Goal: Task Accomplishment & Management: Complete application form

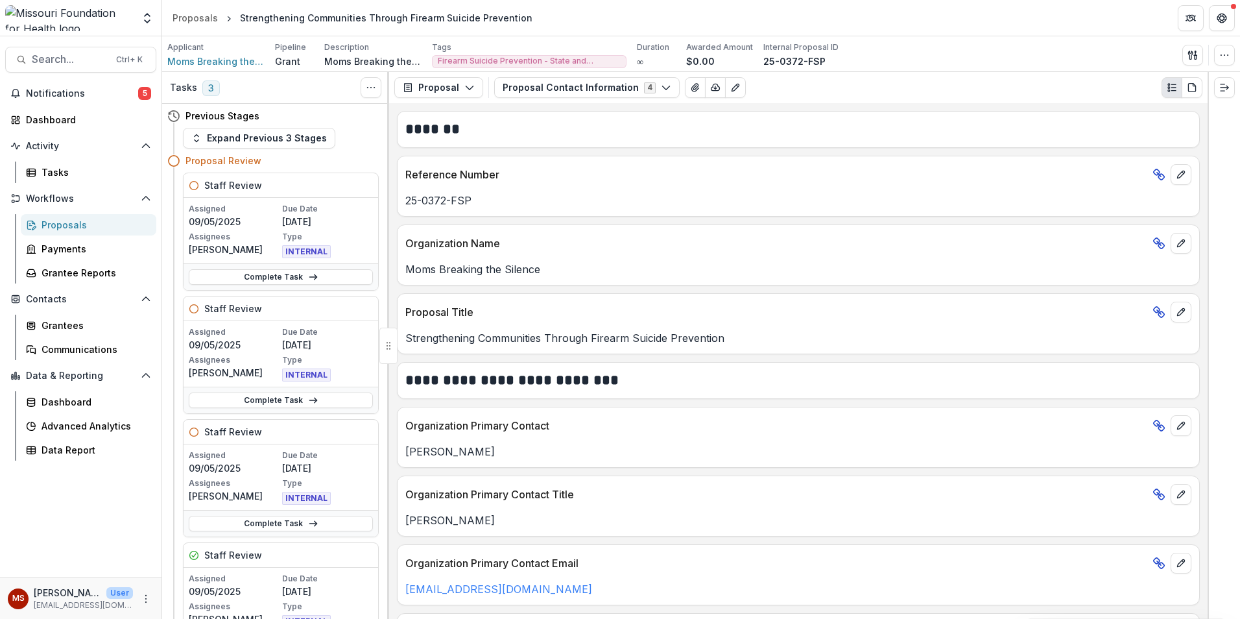
click at [205, 90] on span "3" at bounding box center [211, 88] width 18 height 16
click at [93, 96] on span "Notifications" at bounding box center [82, 93] width 112 height 11
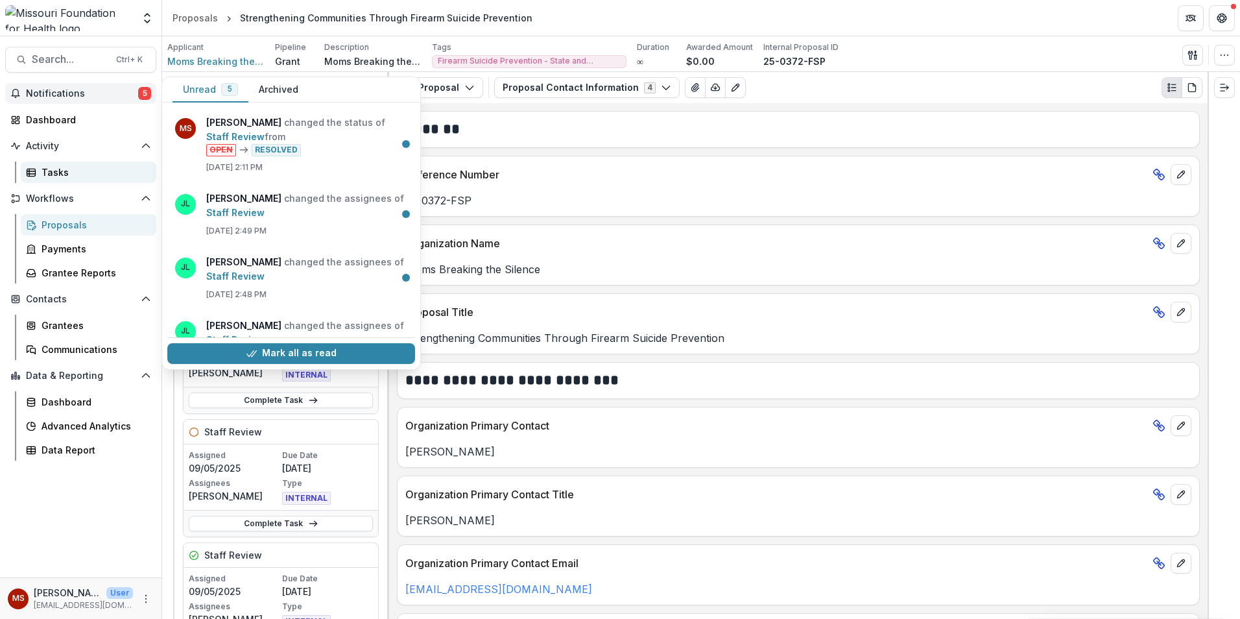
click at [84, 164] on link "Tasks" at bounding box center [89, 172] width 136 height 21
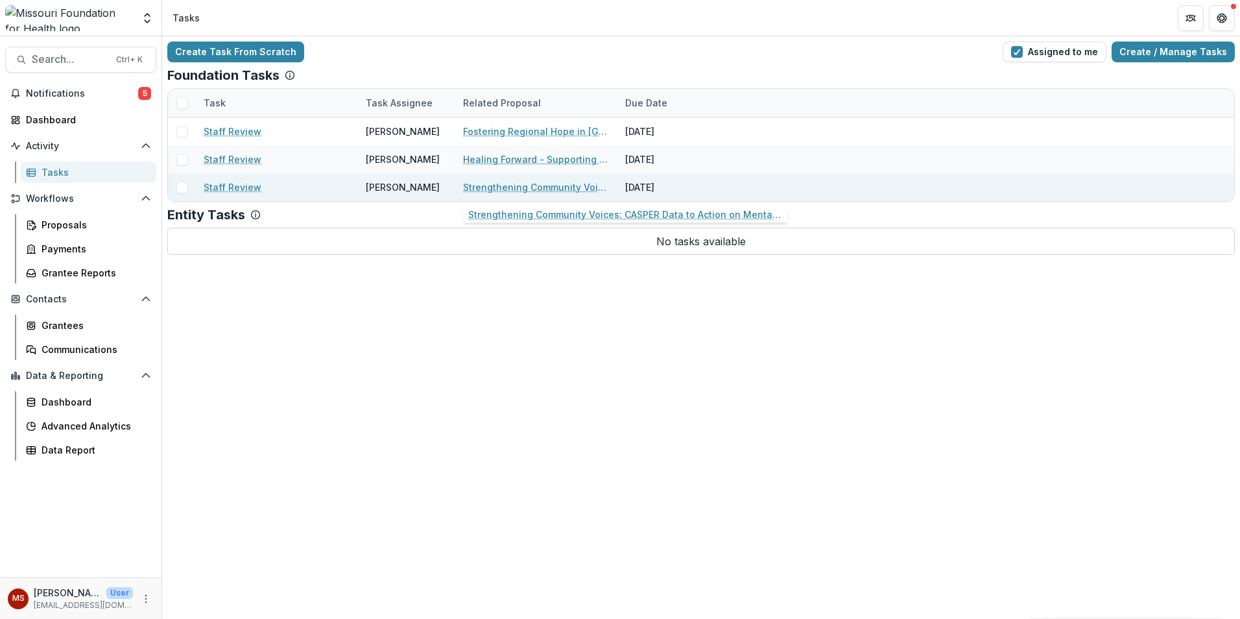
click at [509, 185] on link "Strengthening Community Voices: CASPER Data to Action on Mental Health and Fire…" at bounding box center [536, 187] width 147 height 14
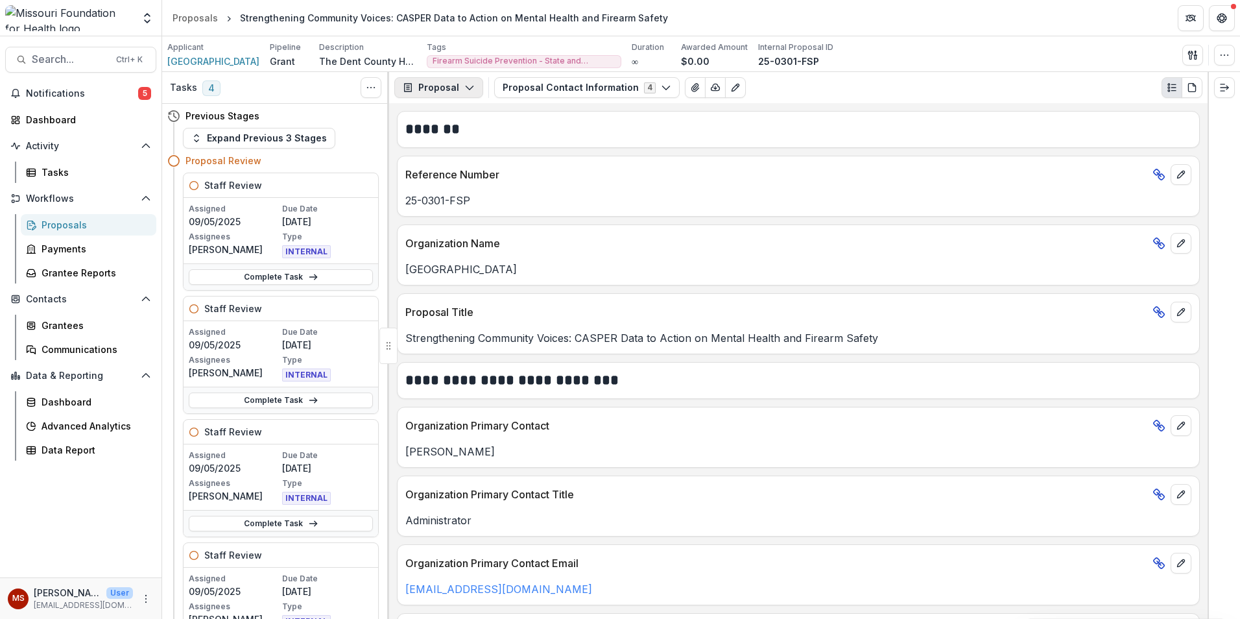
click at [432, 84] on button "Proposal" at bounding box center [438, 87] width 89 height 21
click at [656, 136] on h2 "*******" at bounding box center [796, 129] width 782 height 20
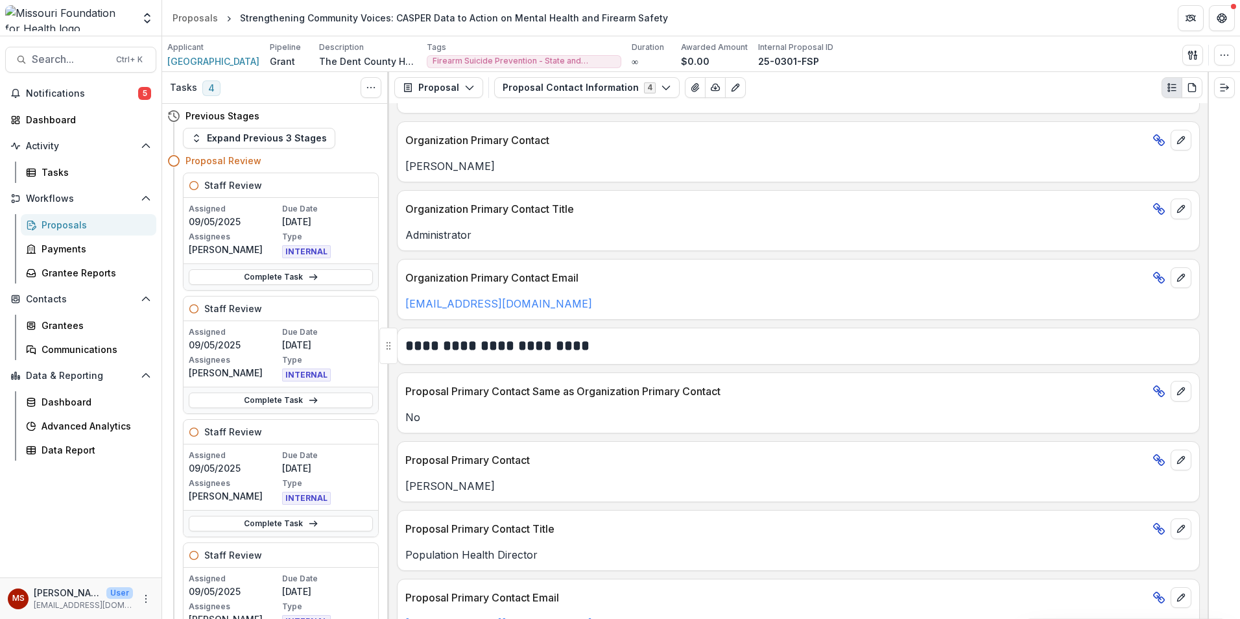
scroll to position [861, 0]
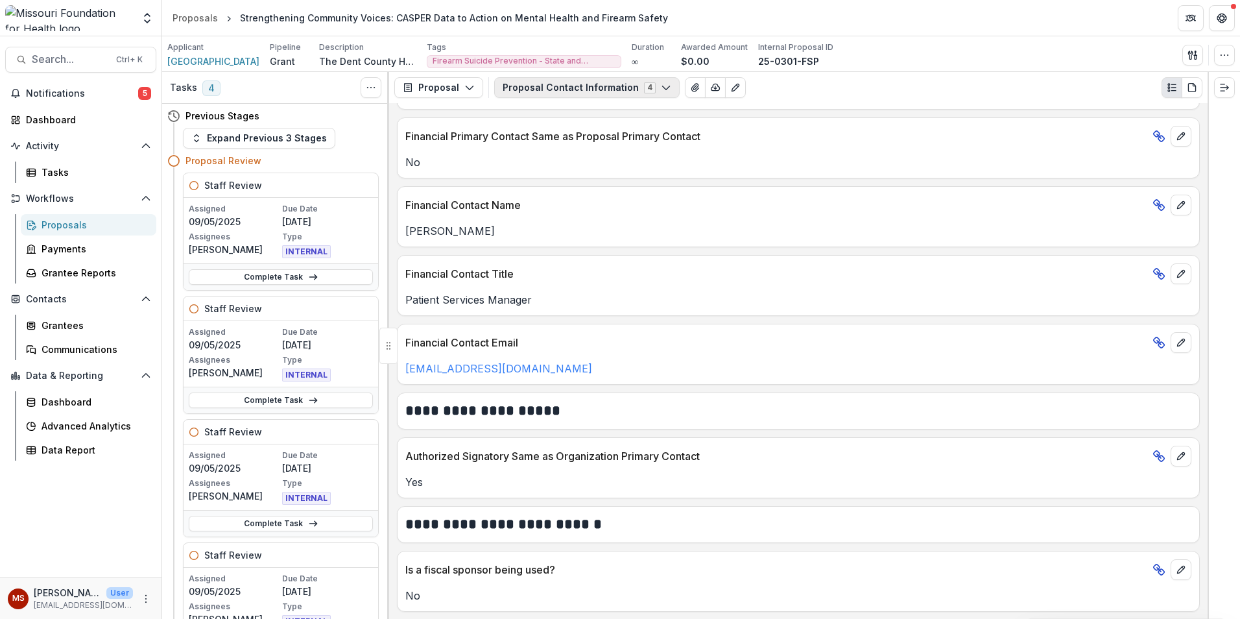
click at [618, 91] on button "Proposal Contact Information 4" at bounding box center [587, 87] width 186 height 21
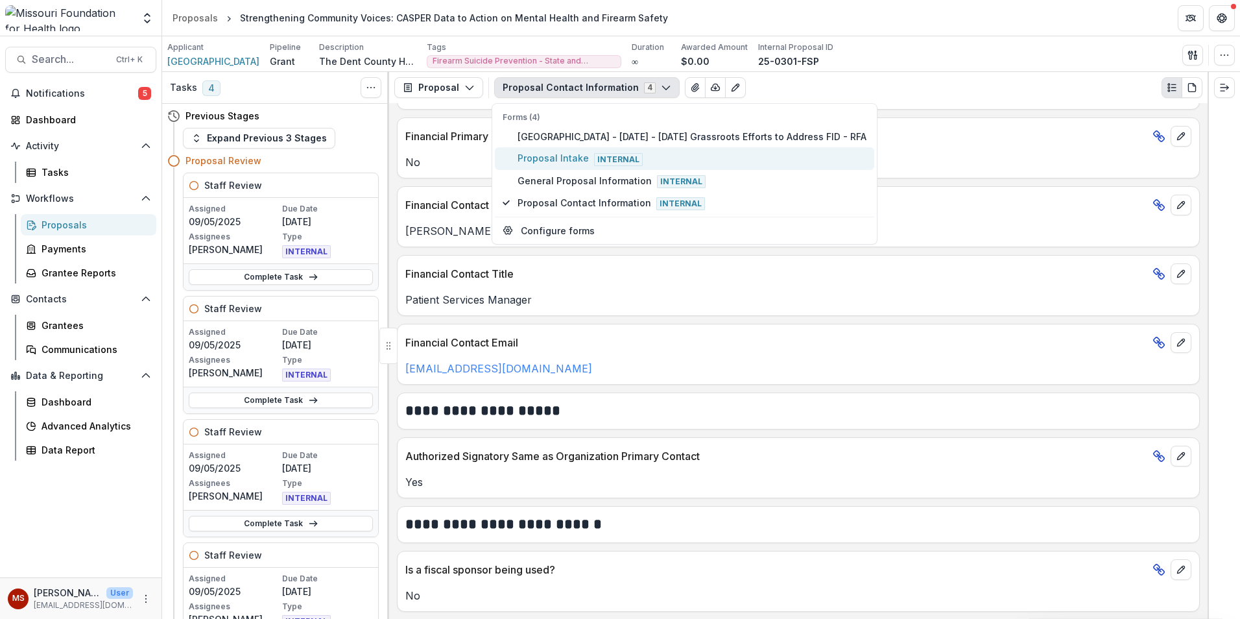
click at [594, 165] on span "Internal" at bounding box center [618, 159] width 49 height 13
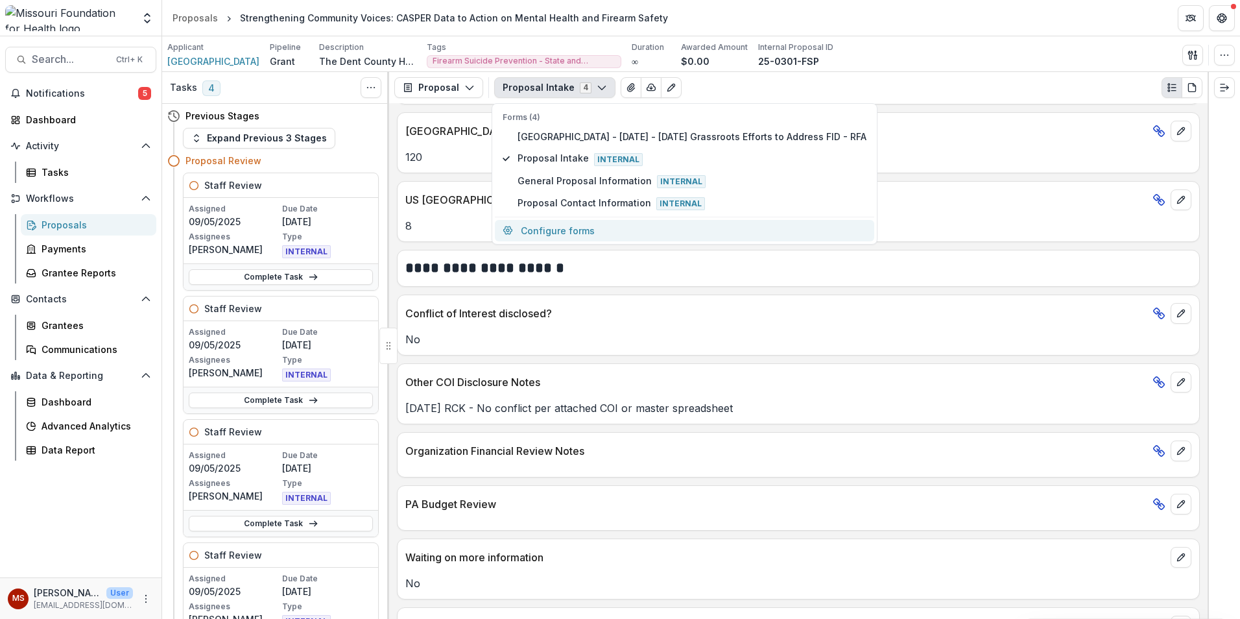
scroll to position [2557, 0]
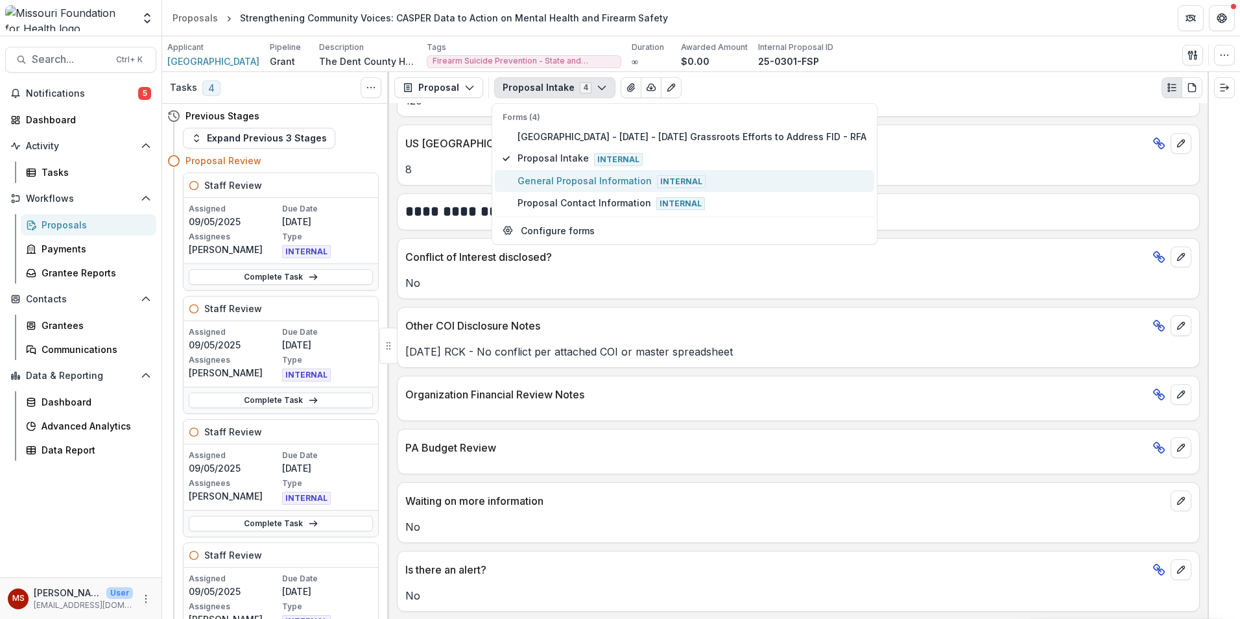
click at [658, 182] on span "Internal" at bounding box center [681, 181] width 49 height 13
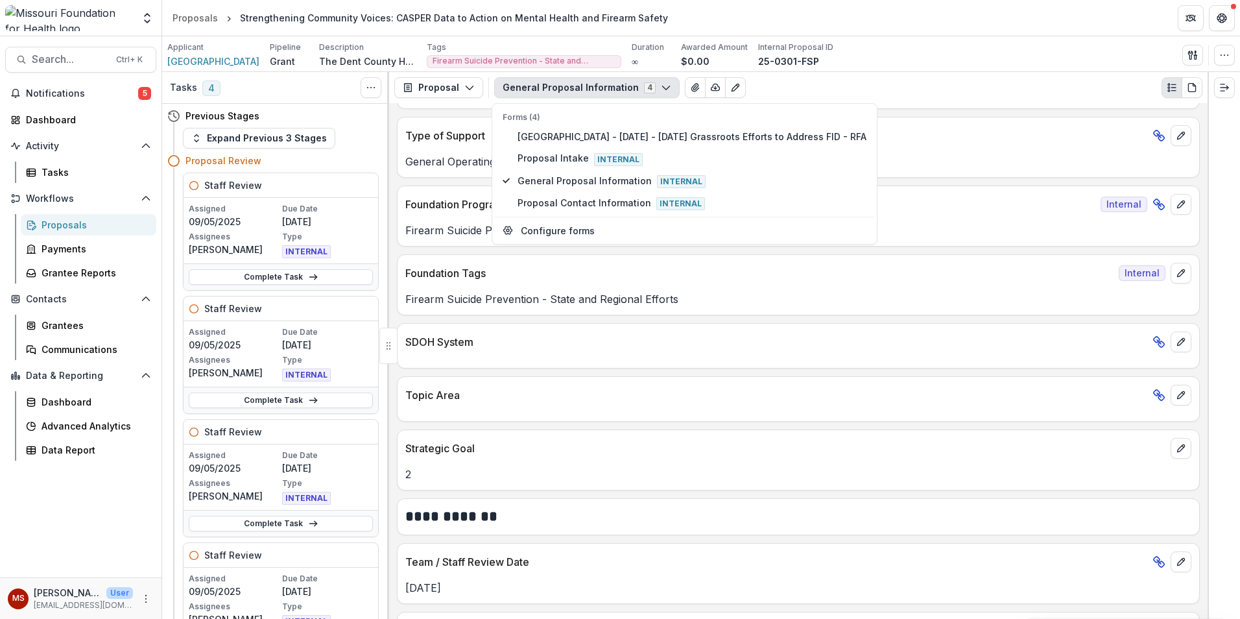
scroll to position [931, 0]
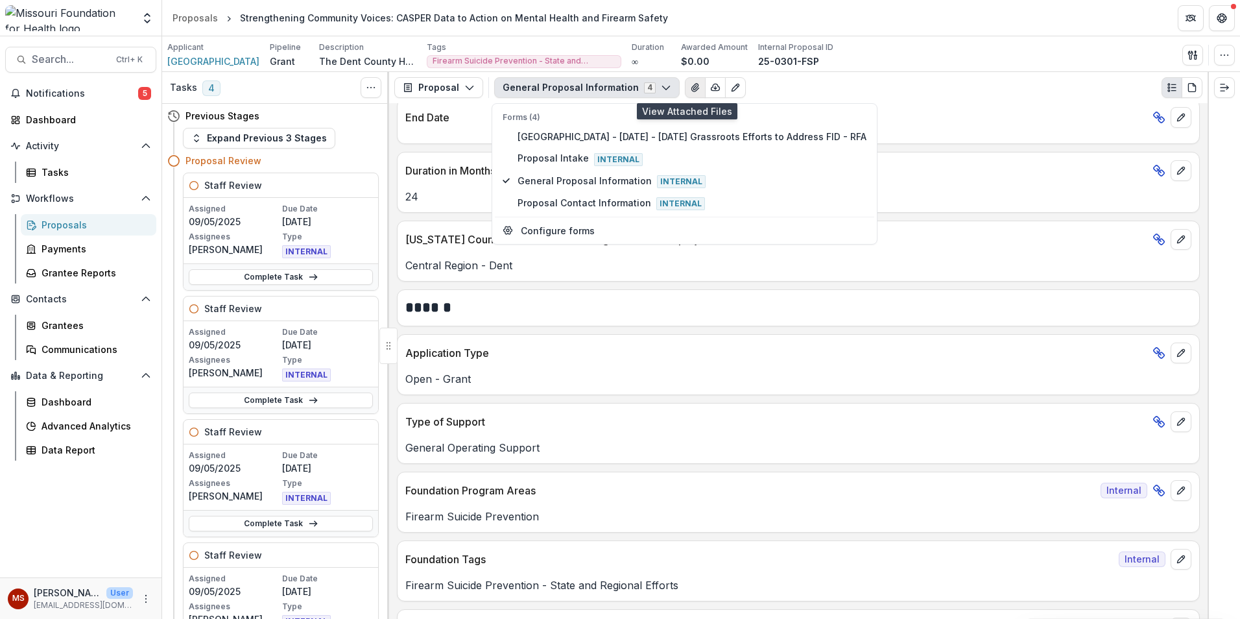
click at [690, 92] on icon "View Attached Files" at bounding box center [695, 87] width 10 height 10
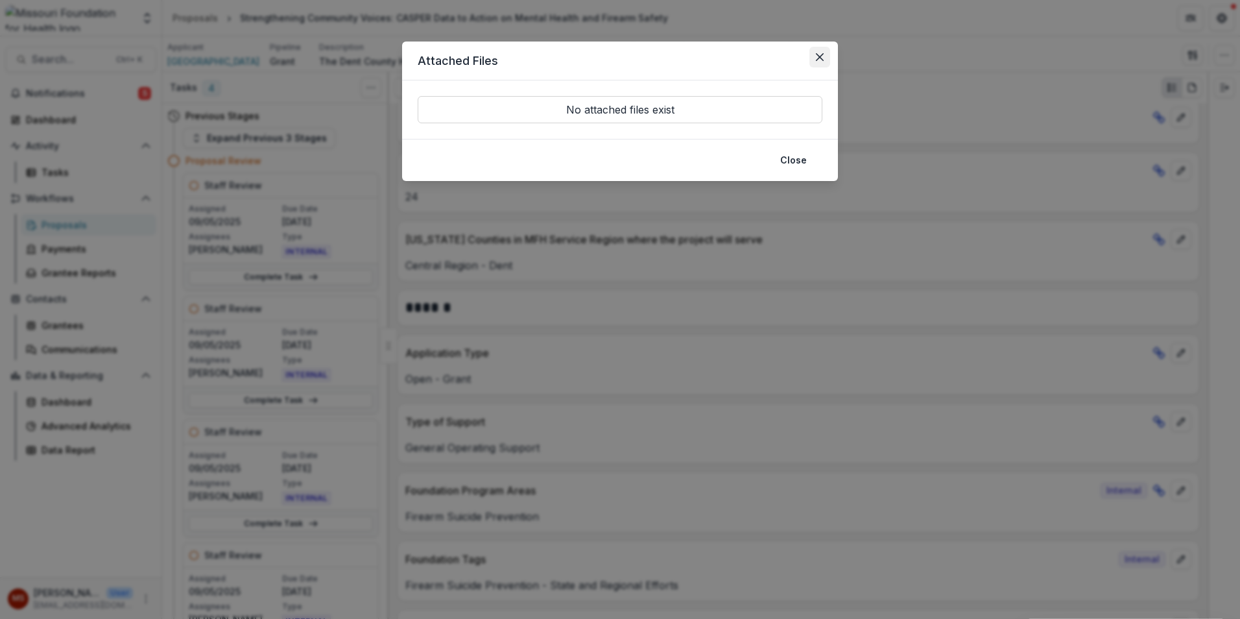
click at [822, 51] on button "Close" at bounding box center [819, 57] width 21 height 21
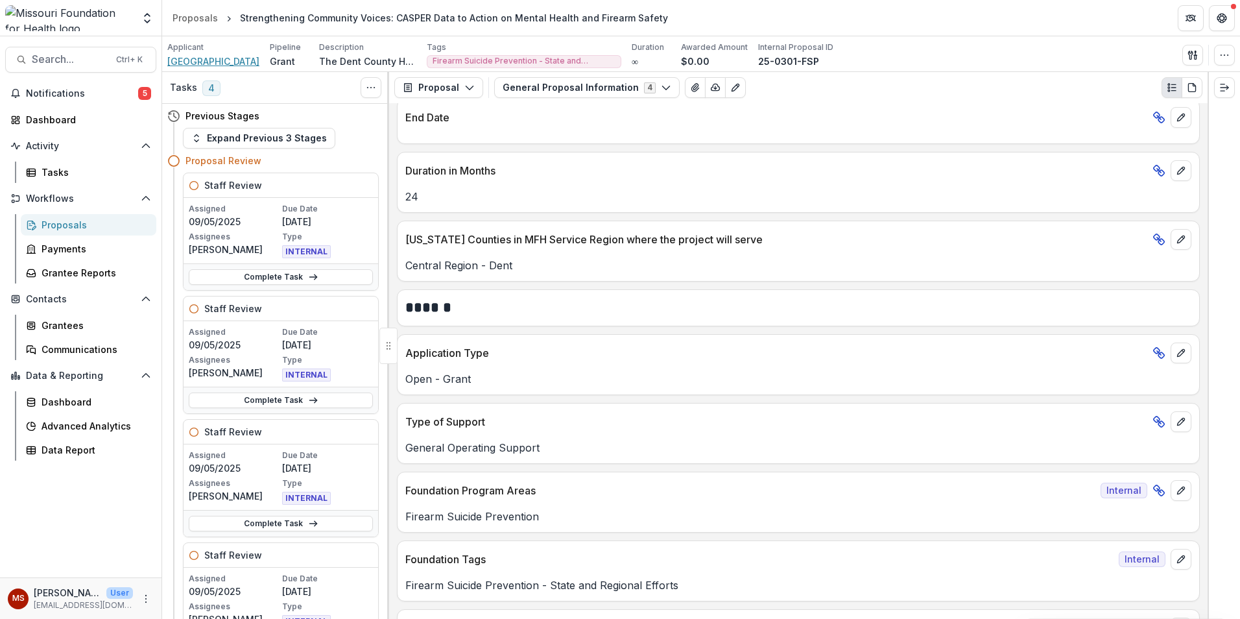
click at [220, 59] on span "[GEOGRAPHIC_DATA]" at bounding box center [213, 61] width 92 height 14
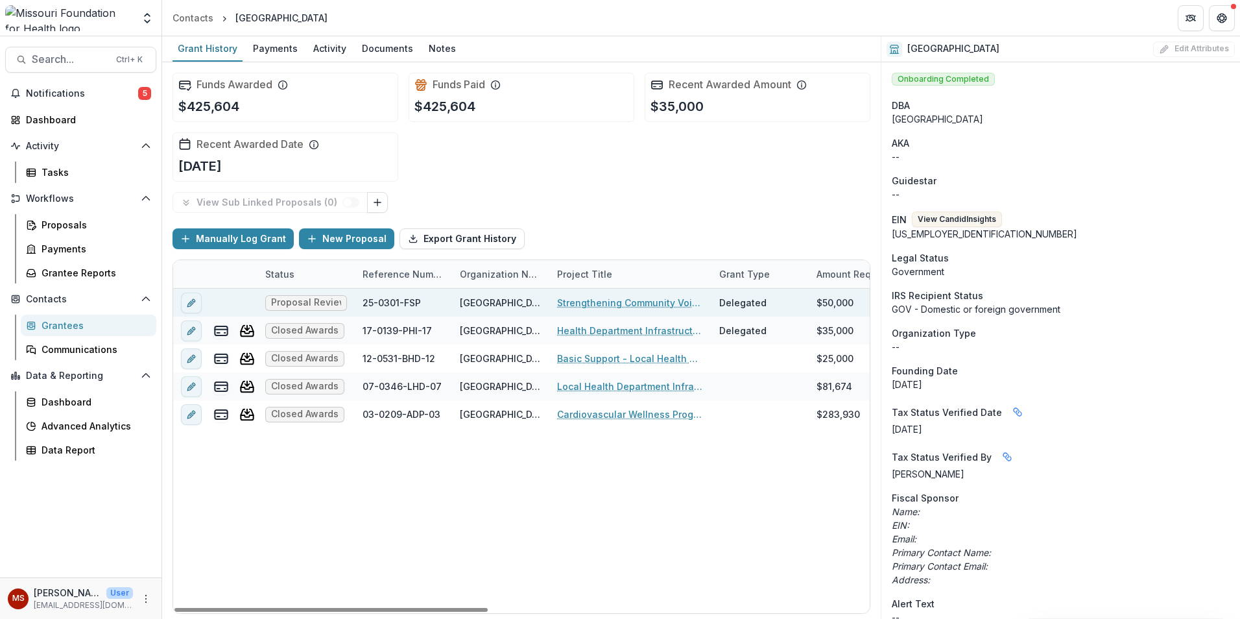
click at [598, 307] on link "Strengthening Community Voices: CASPER Data to Action on Mental Health and Fire…" at bounding box center [630, 303] width 147 height 14
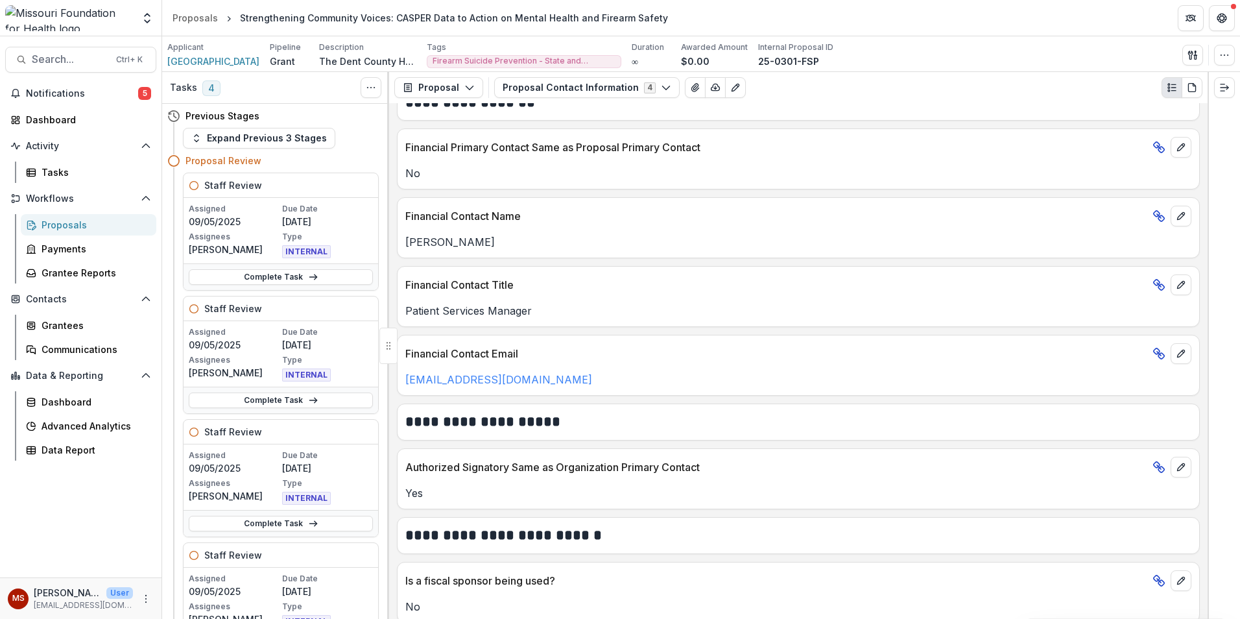
scroll to position [861, 0]
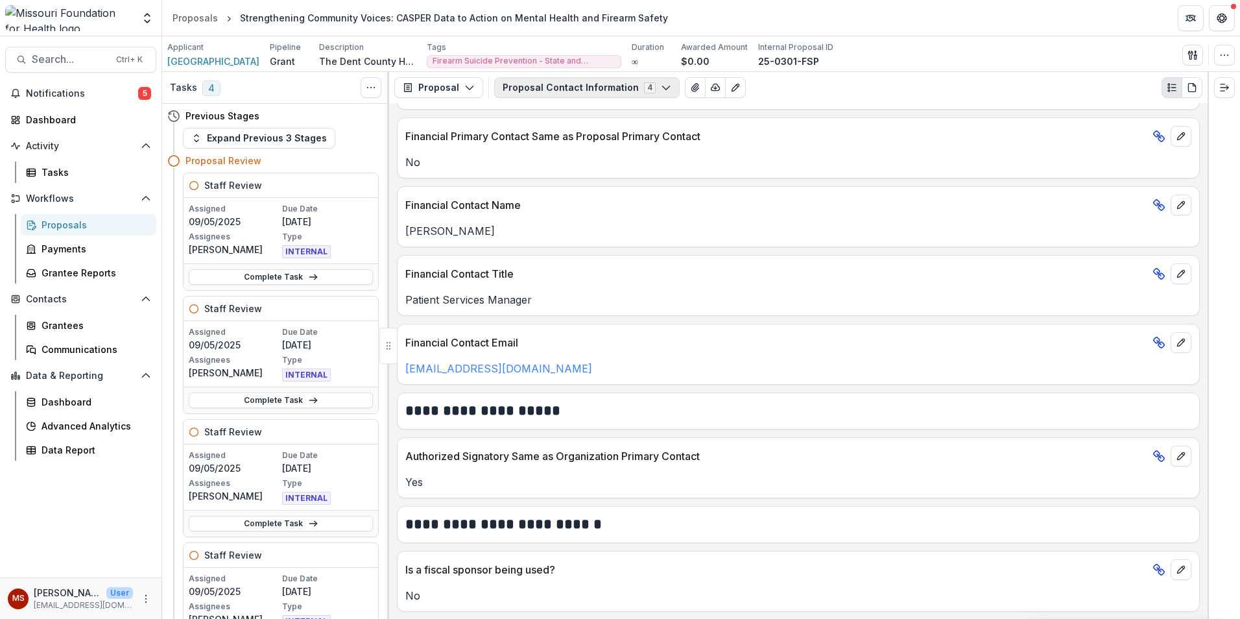
click at [591, 84] on button "Proposal Contact Information 4" at bounding box center [587, 87] width 186 height 21
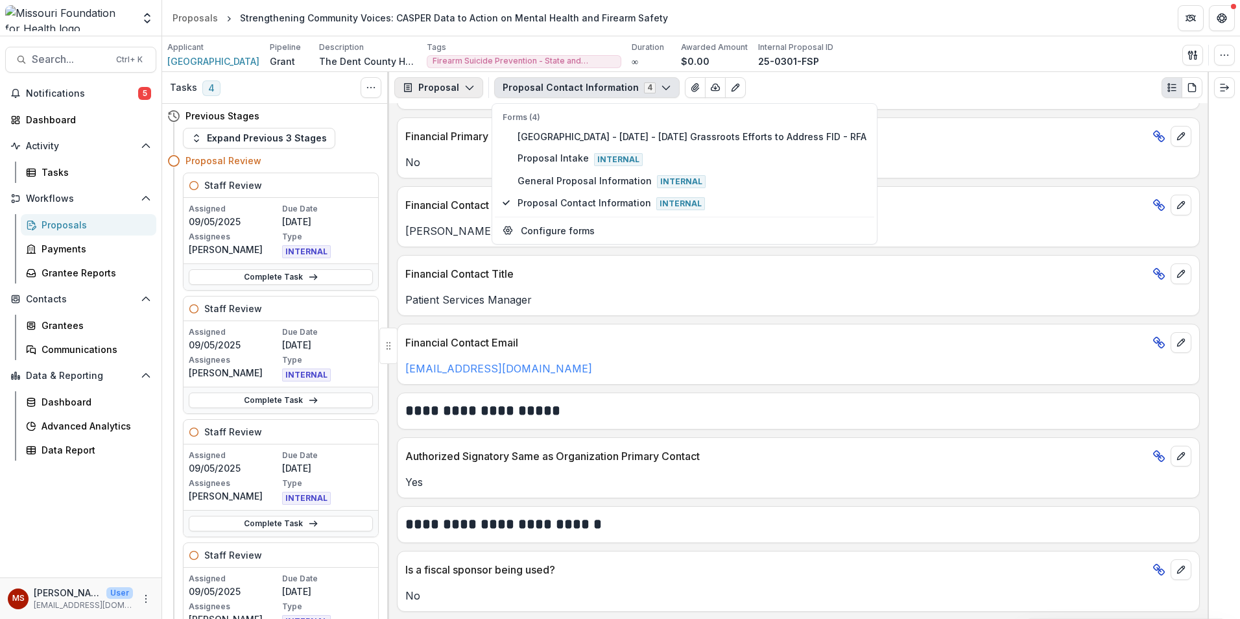
click at [458, 90] on button "Proposal" at bounding box center [438, 87] width 89 height 21
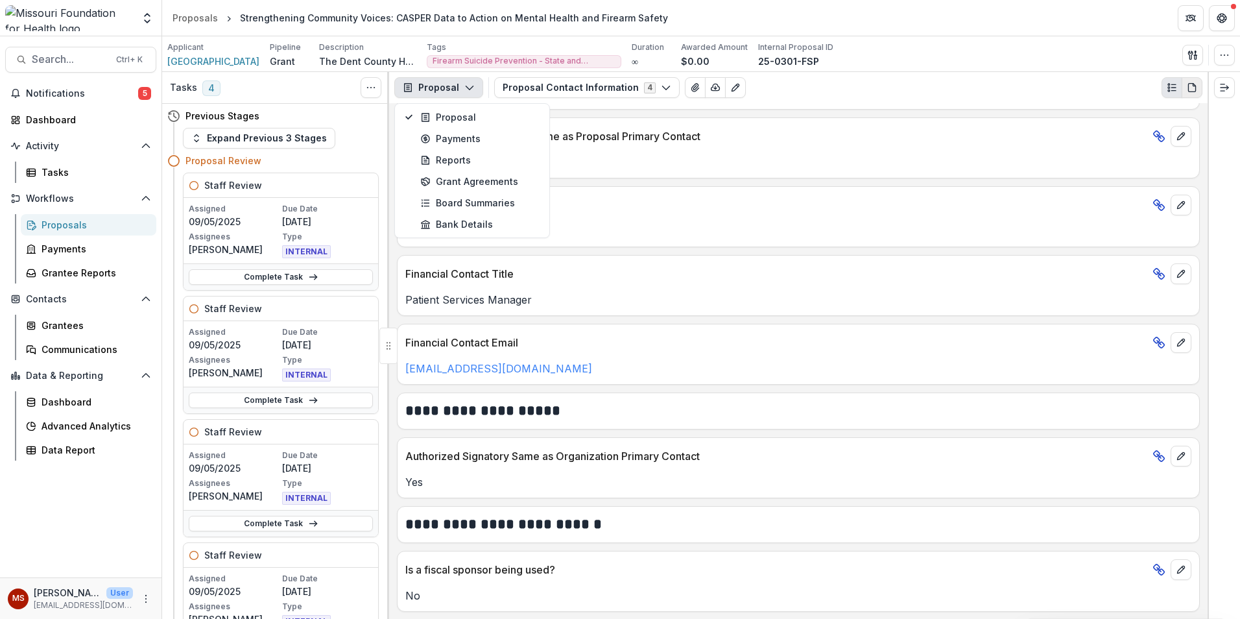
click at [1196, 96] on button "PDF view" at bounding box center [1192, 87] width 21 height 21
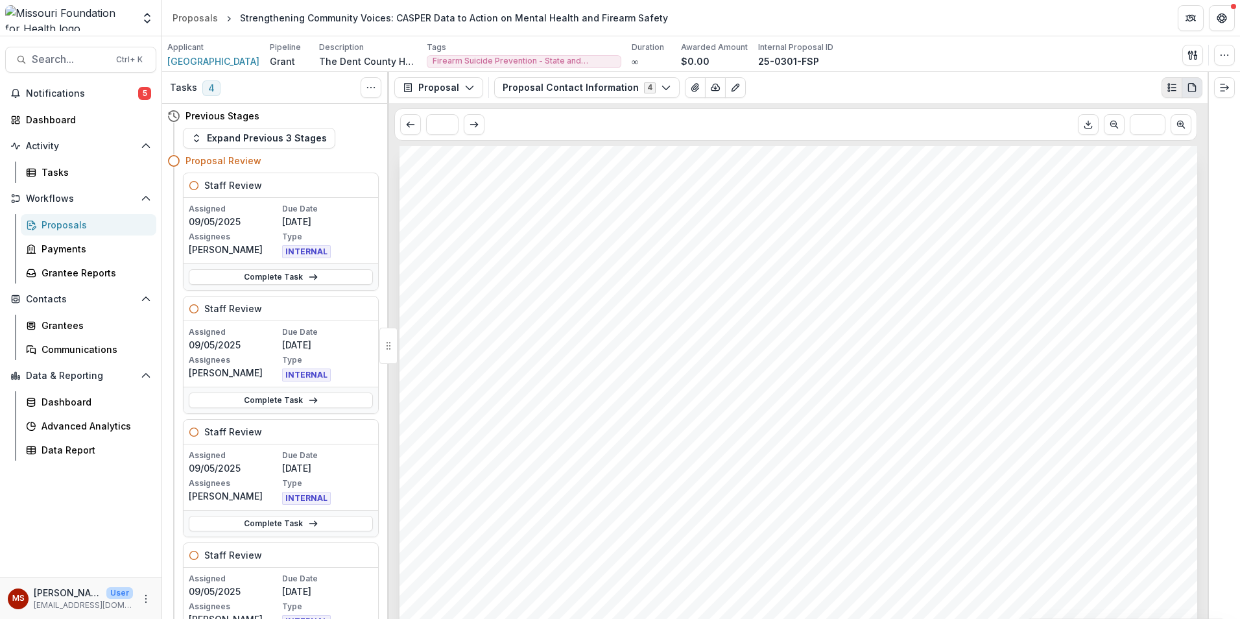
click at [1169, 90] on icon "Plaintext view" at bounding box center [1172, 87] width 10 height 10
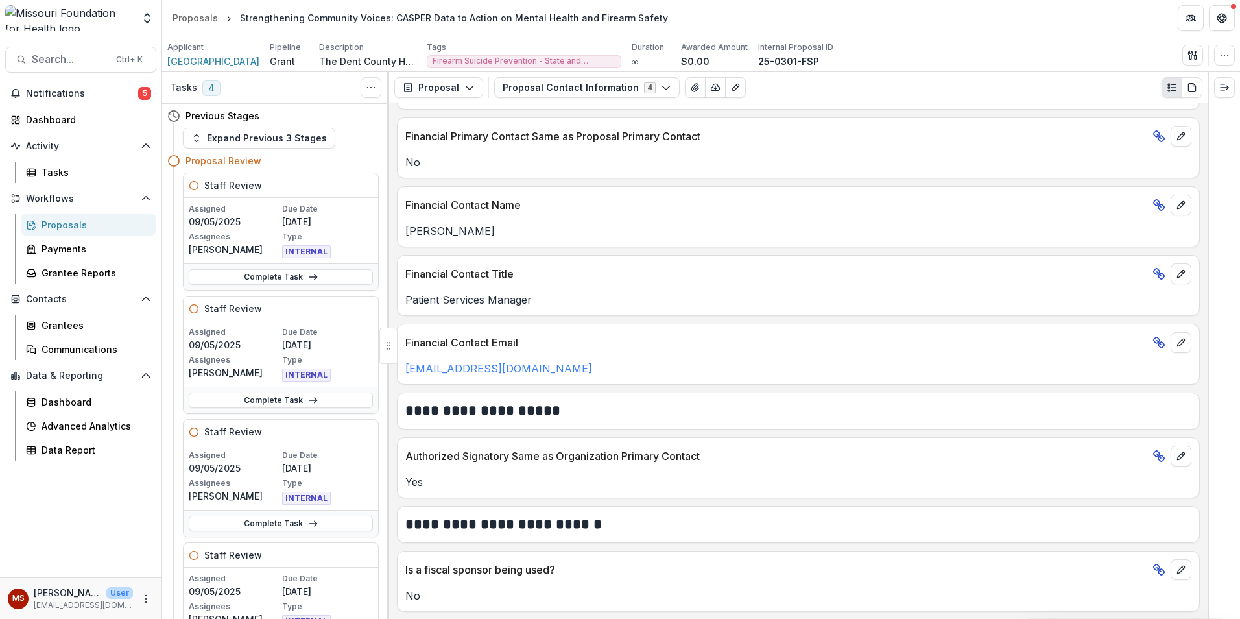
click at [236, 62] on span "[GEOGRAPHIC_DATA]" at bounding box center [213, 61] width 92 height 14
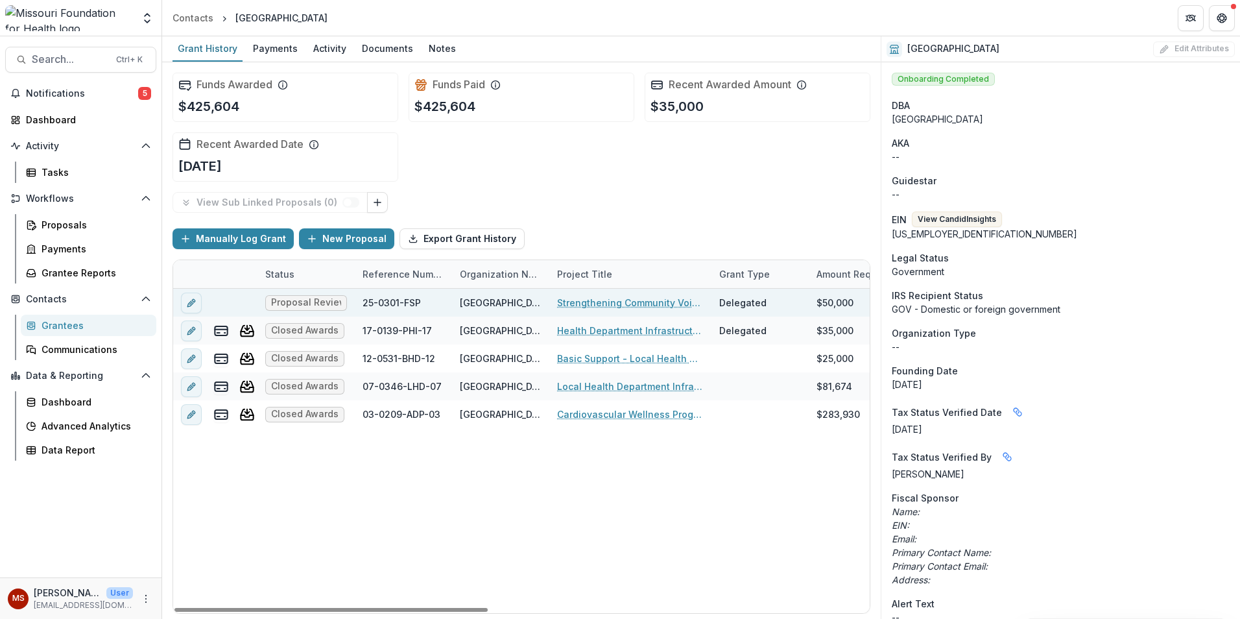
click at [300, 302] on span "Proposal Review" at bounding box center [306, 302] width 70 height 11
click at [598, 301] on link "Strengthening Community Voices: CASPER Data to Action on Mental Health and Fire…" at bounding box center [630, 303] width 147 height 14
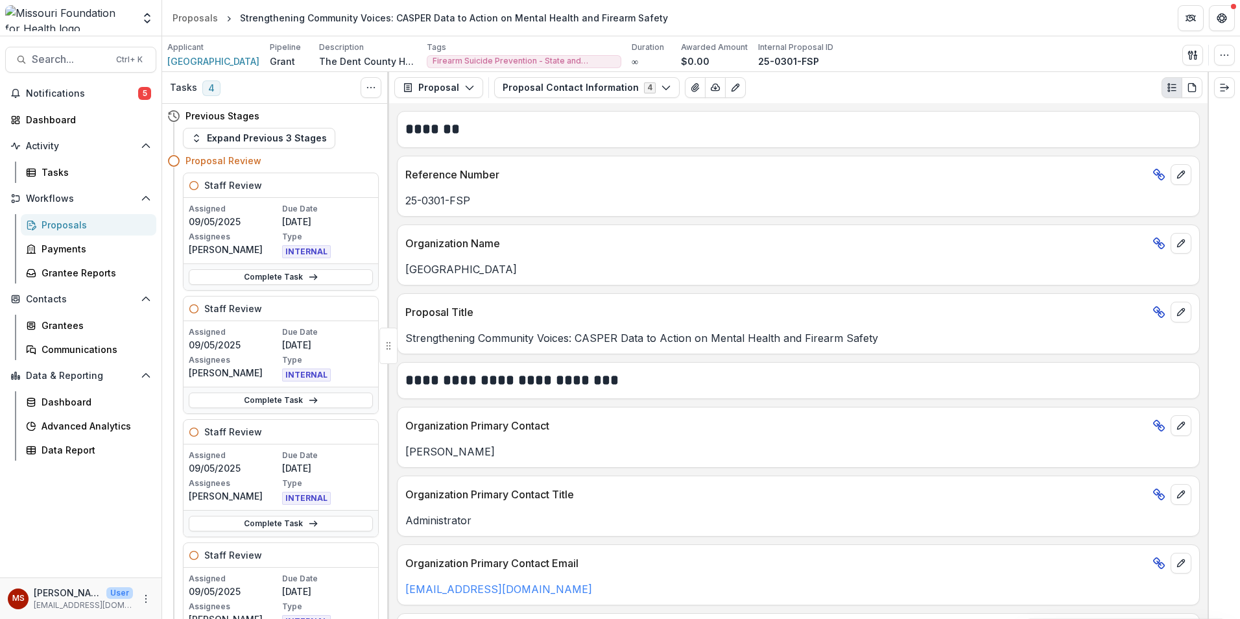
scroll to position [861, 0]
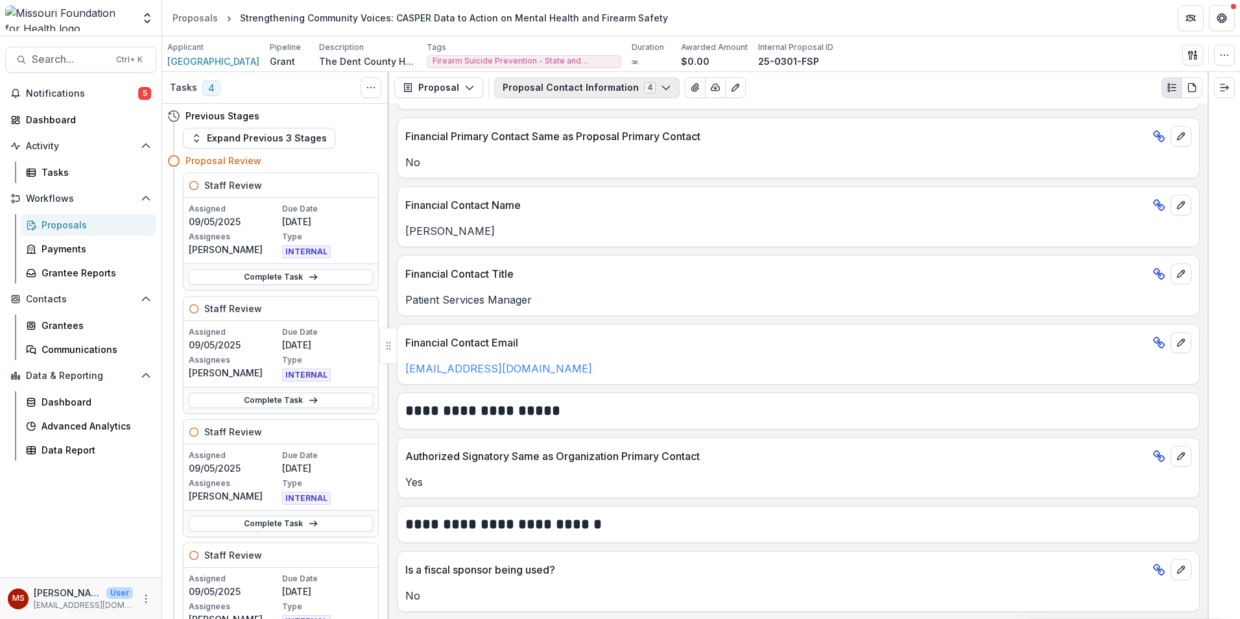
click at [640, 90] on button "Proposal Contact Information 4" at bounding box center [587, 87] width 186 height 21
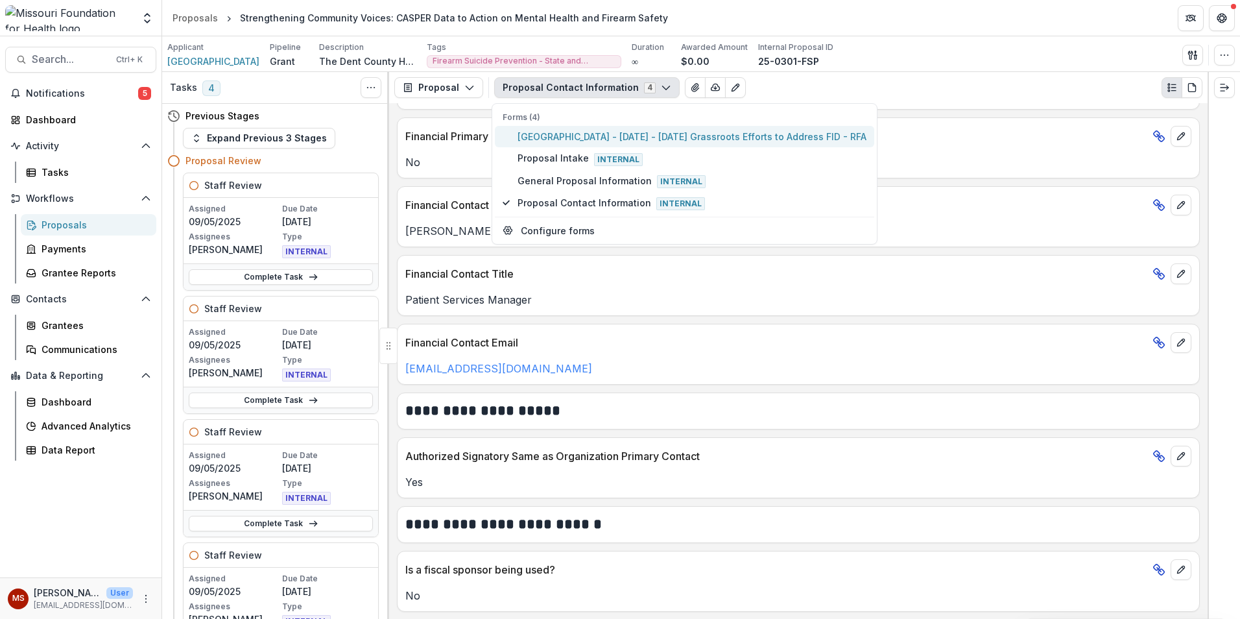
click at [611, 136] on span "[GEOGRAPHIC_DATA] - [DATE] - [DATE] Grassroots Efforts to Address FID - RFA" at bounding box center [692, 137] width 349 height 14
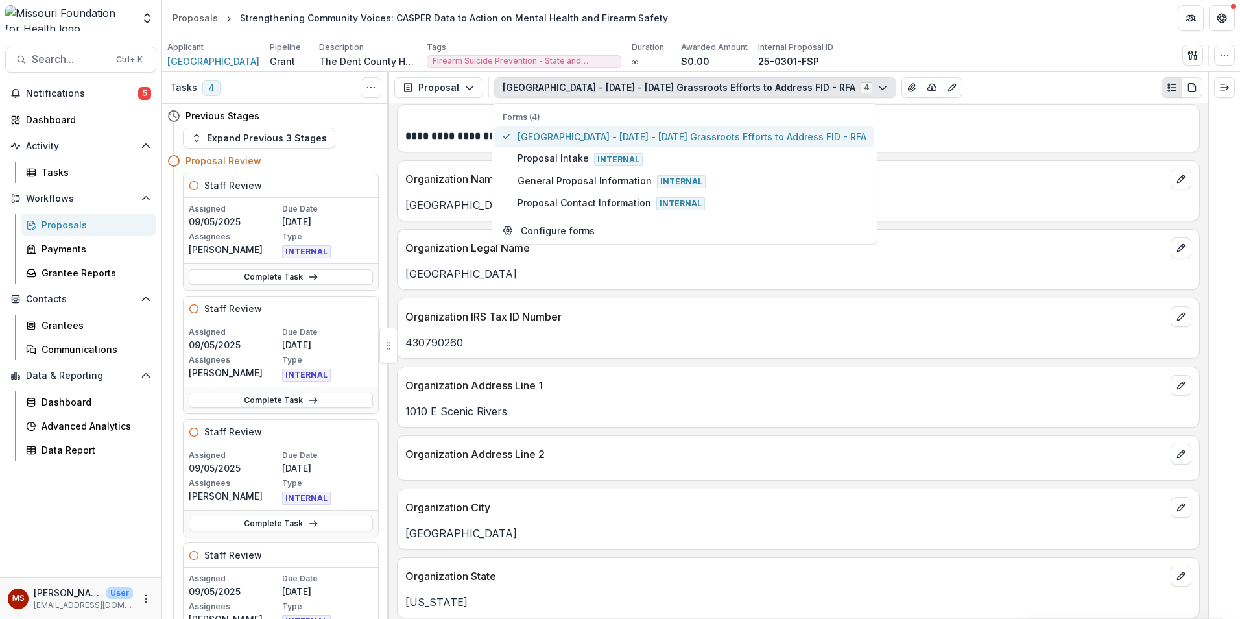
scroll to position [959, 0]
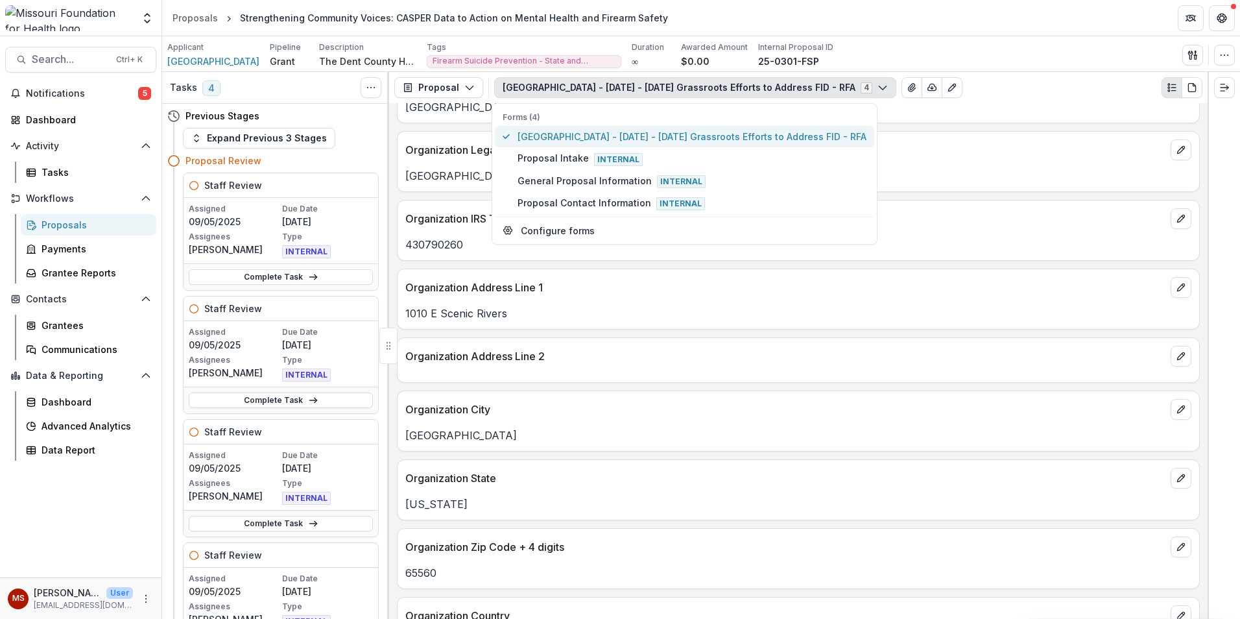
click at [710, 135] on span "[GEOGRAPHIC_DATA] - [DATE] - [DATE] Grassroots Efforts to Address FID - RFA" at bounding box center [692, 137] width 349 height 14
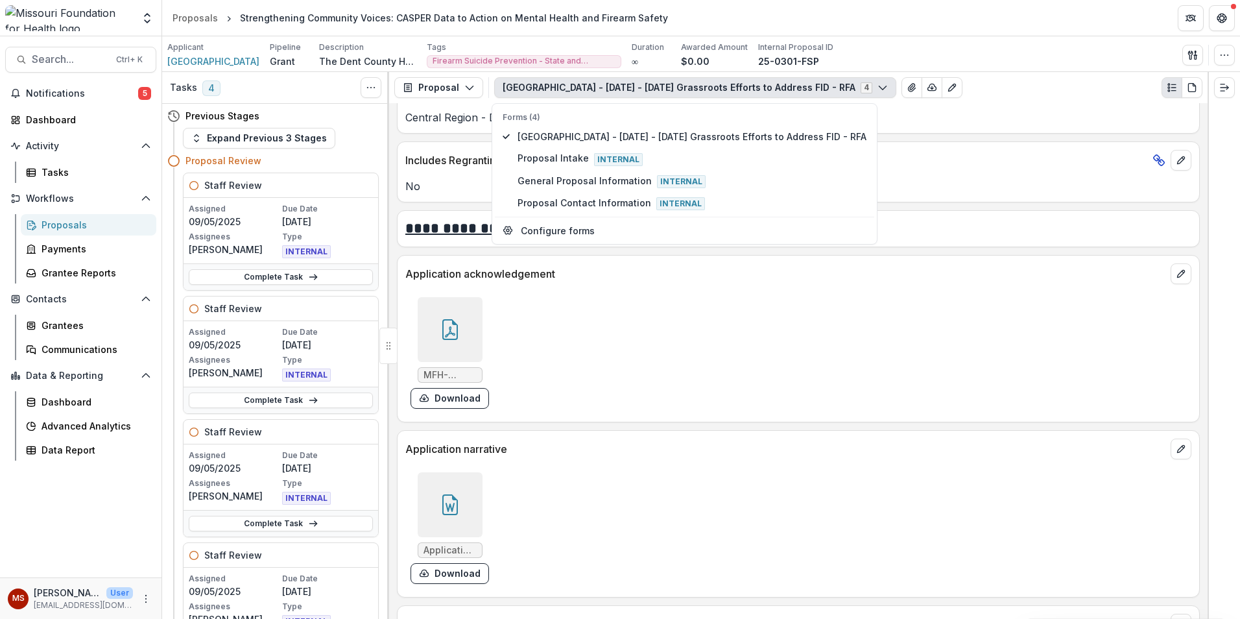
scroll to position [4268, 0]
click at [437, 532] on div at bounding box center [450, 507] width 65 height 65
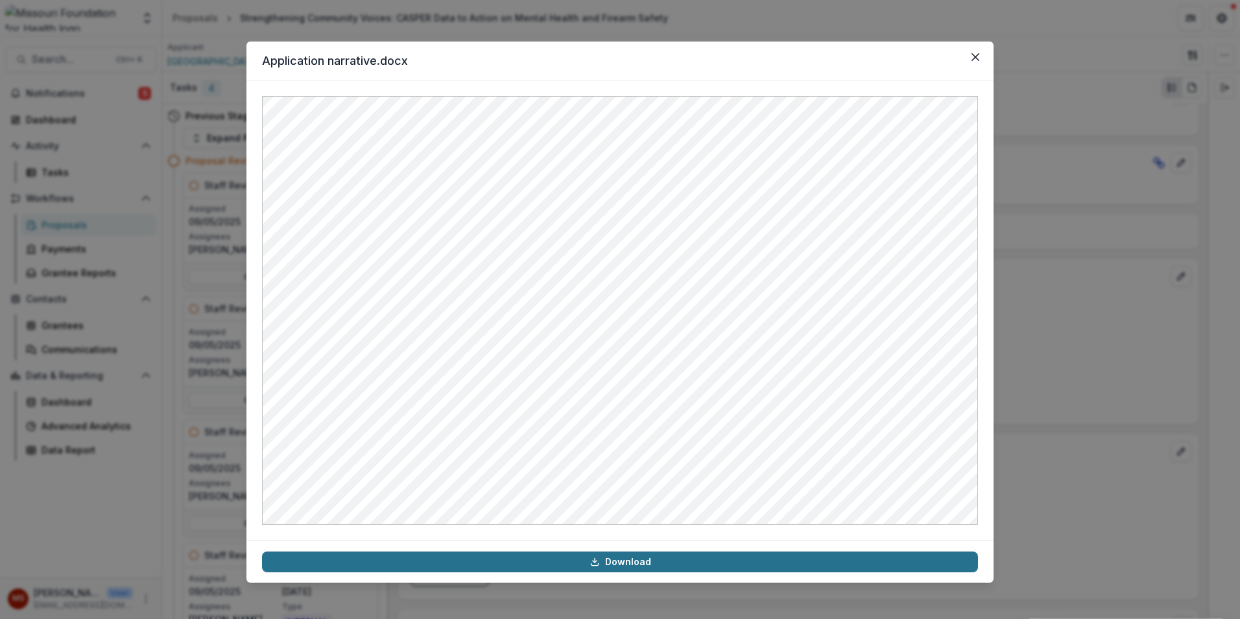
click at [482, 564] on link "Download" at bounding box center [620, 561] width 716 height 21
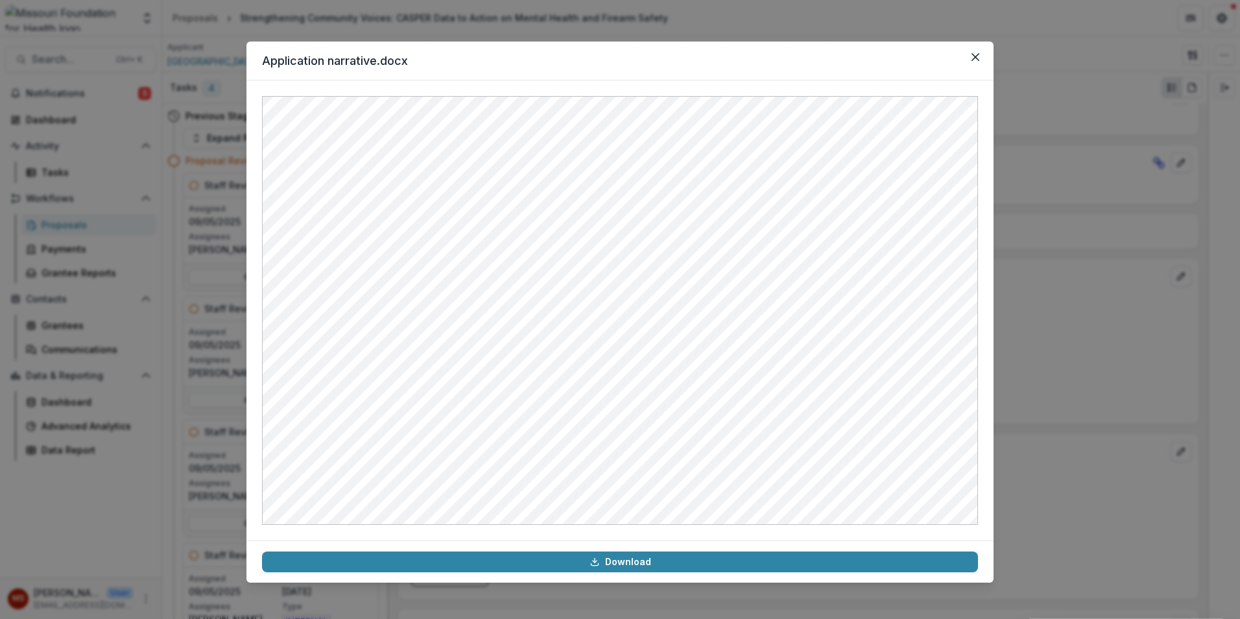
click at [1123, 332] on div "Application narrative.docx Download" at bounding box center [620, 309] width 1240 height 619
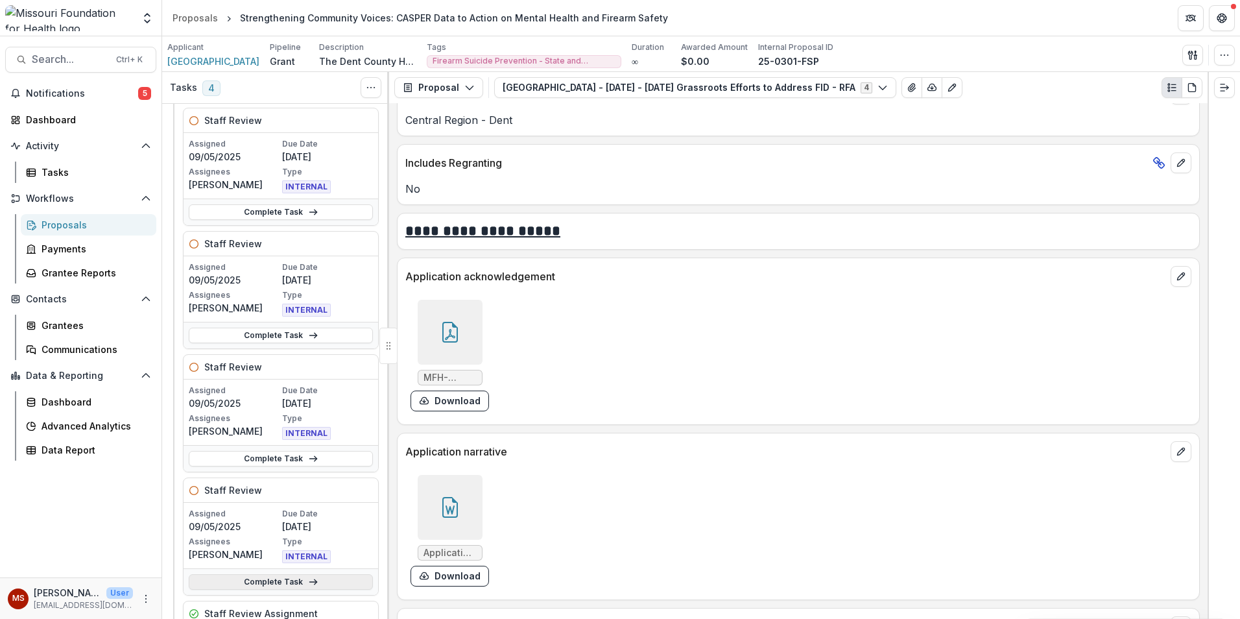
scroll to position [130, 0]
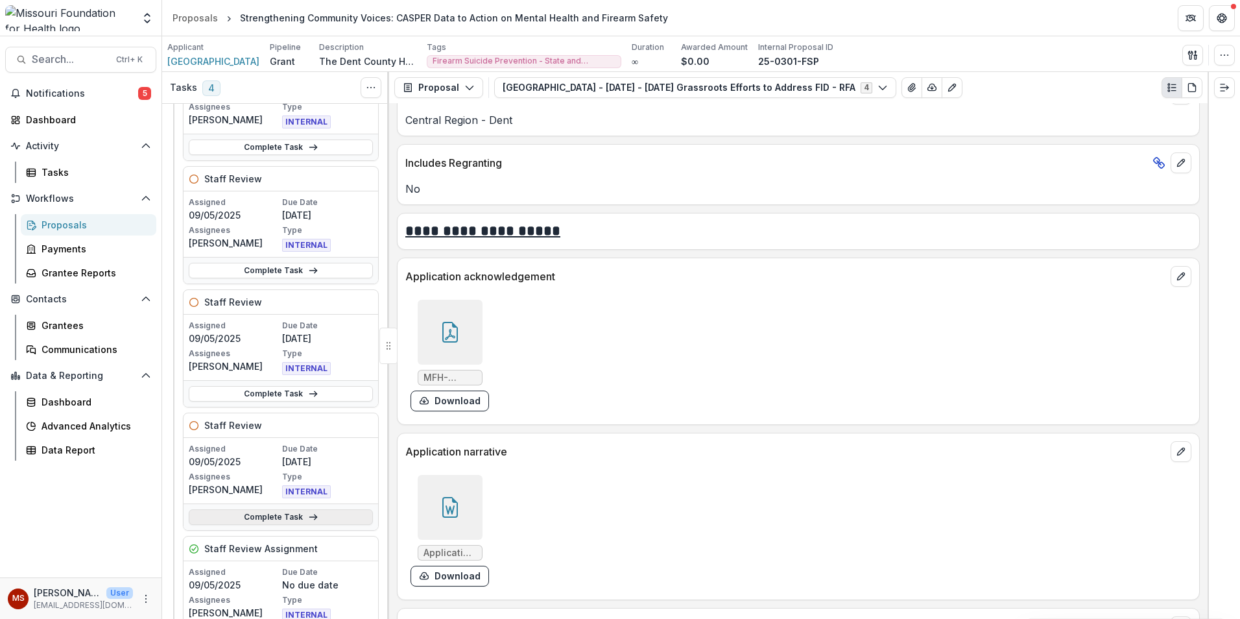
click at [247, 522] on link "Complete Task" at bounding box center [281, 517] width 184 height 16
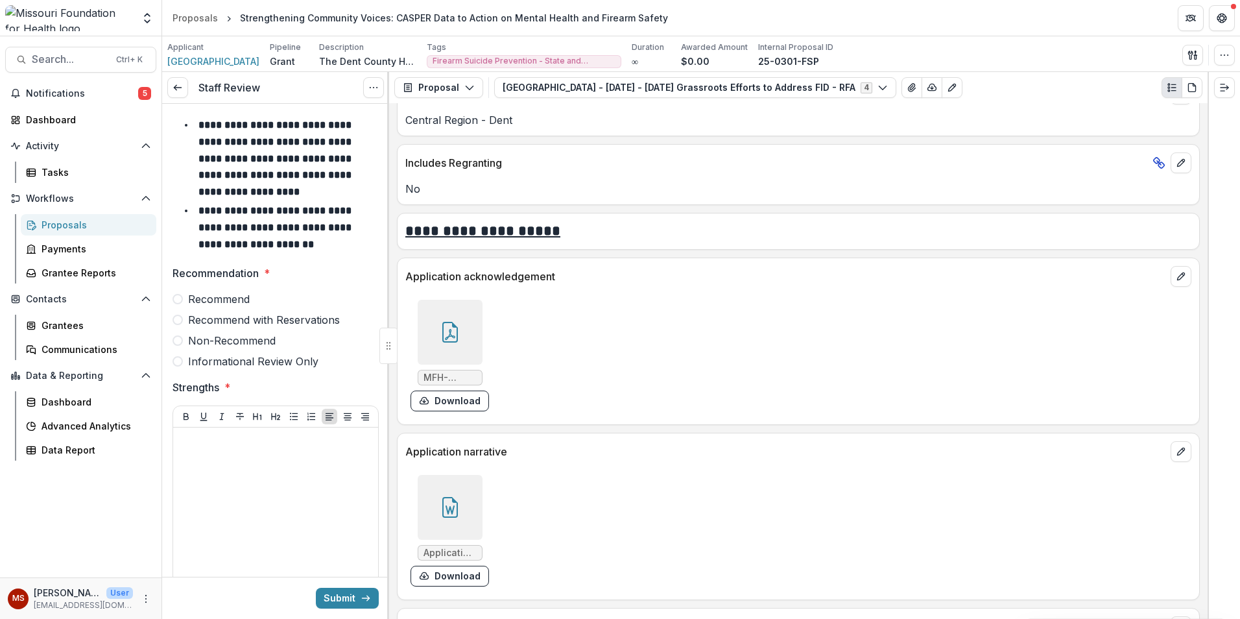
click at [211, 315] on span "Recommend with Reservations" at bounding box center [264, 320] width 152 height 16
click at [200, 449] on div at bounding box center [275, 530] width 195 height 195
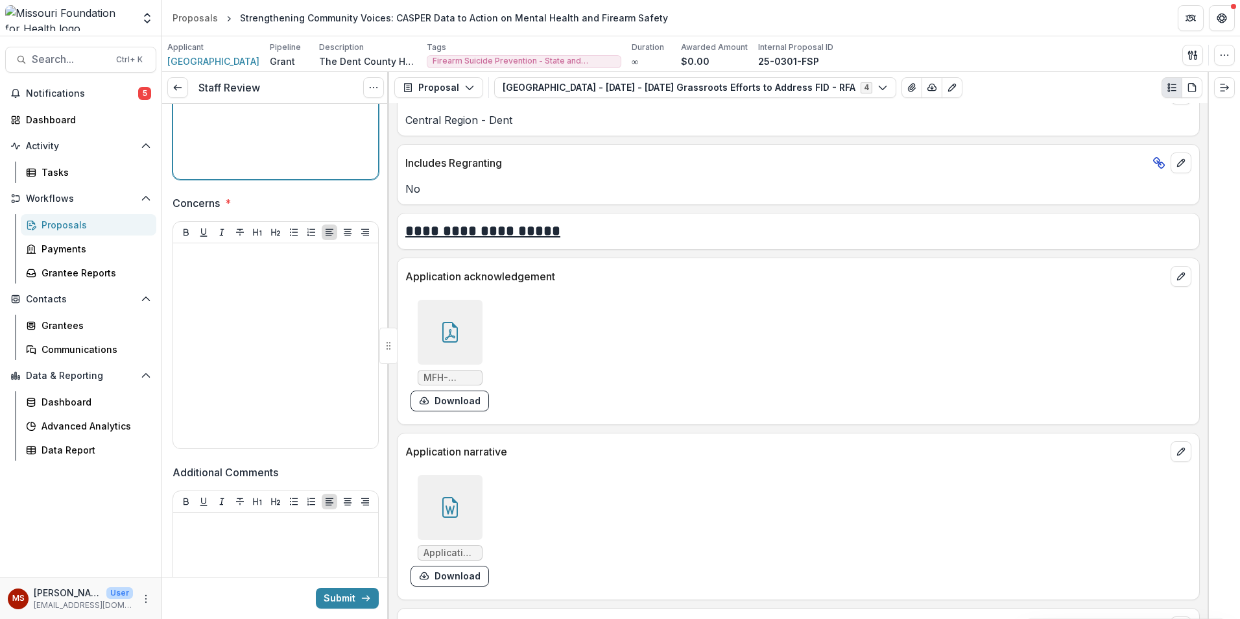
scroll to position [454, 0]
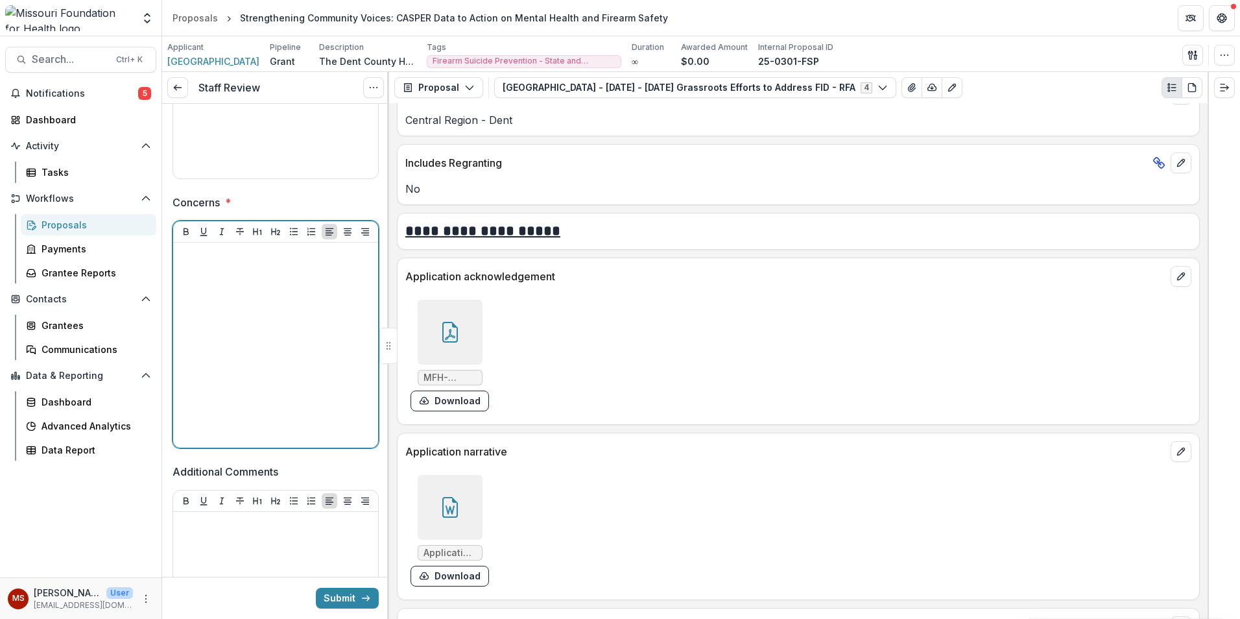
click at [276, 392] on div at bounding box center [275, 345] width 195 height 195
click at [234, 282] on div at bounding box center [275, 345] width 195 height 195
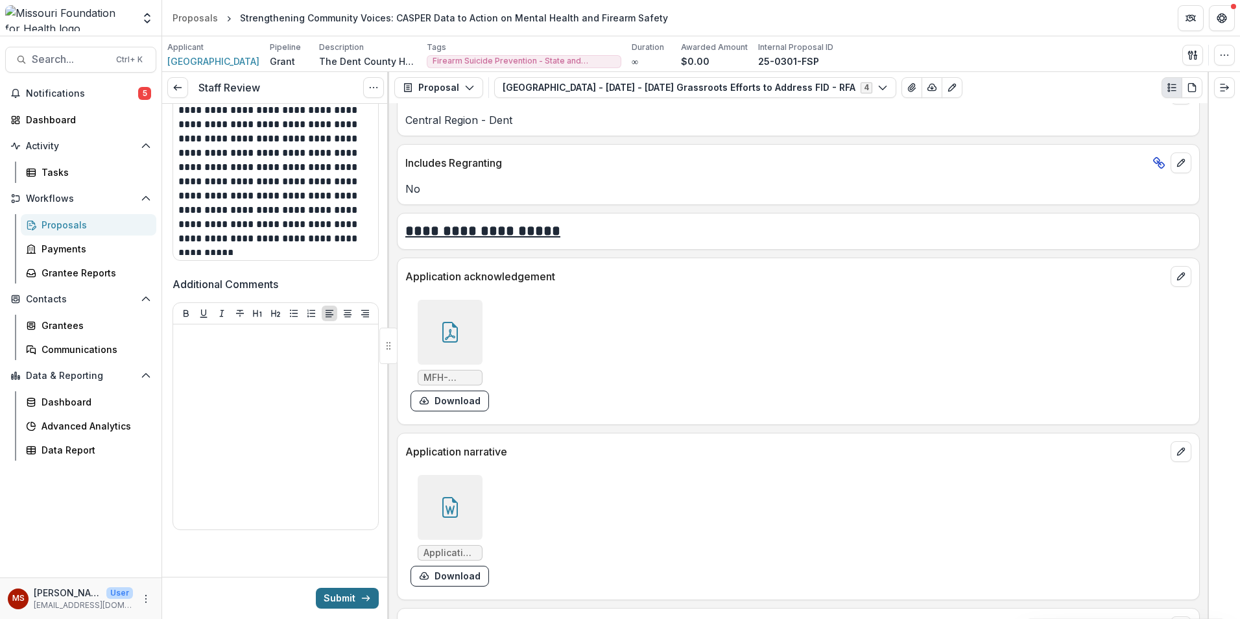
scroll to position [641, 0]
click at [337, 599] on button "Submit" at bounding box center [347, 598] width 63 height 21
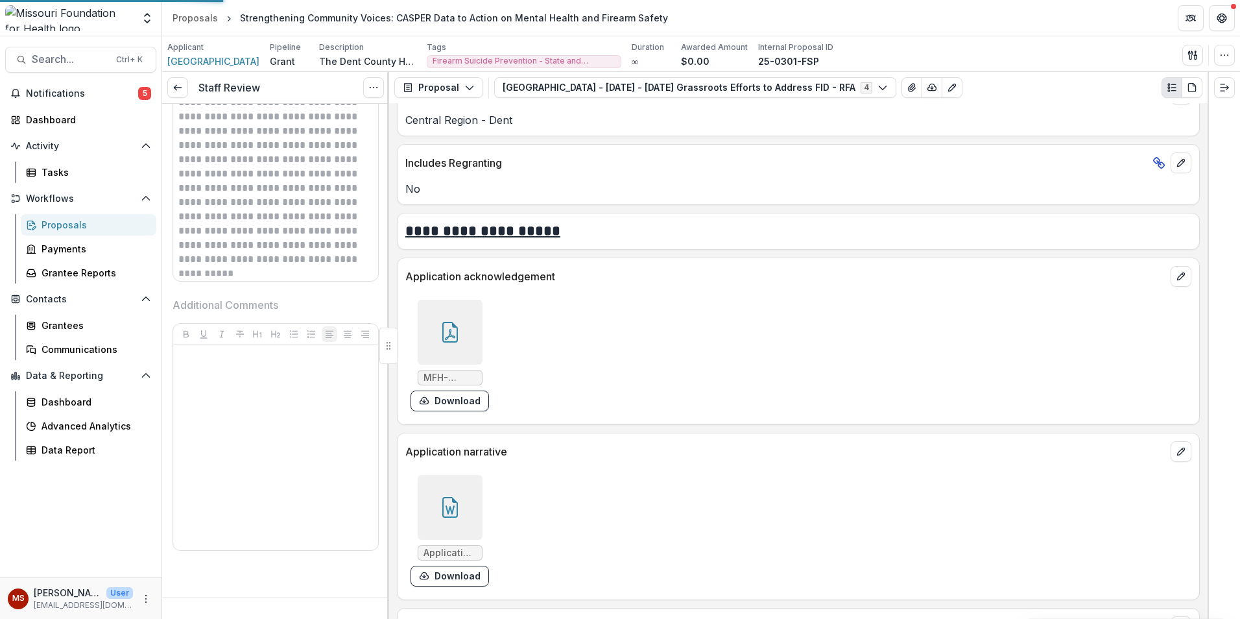
scroll to position [621, 0]
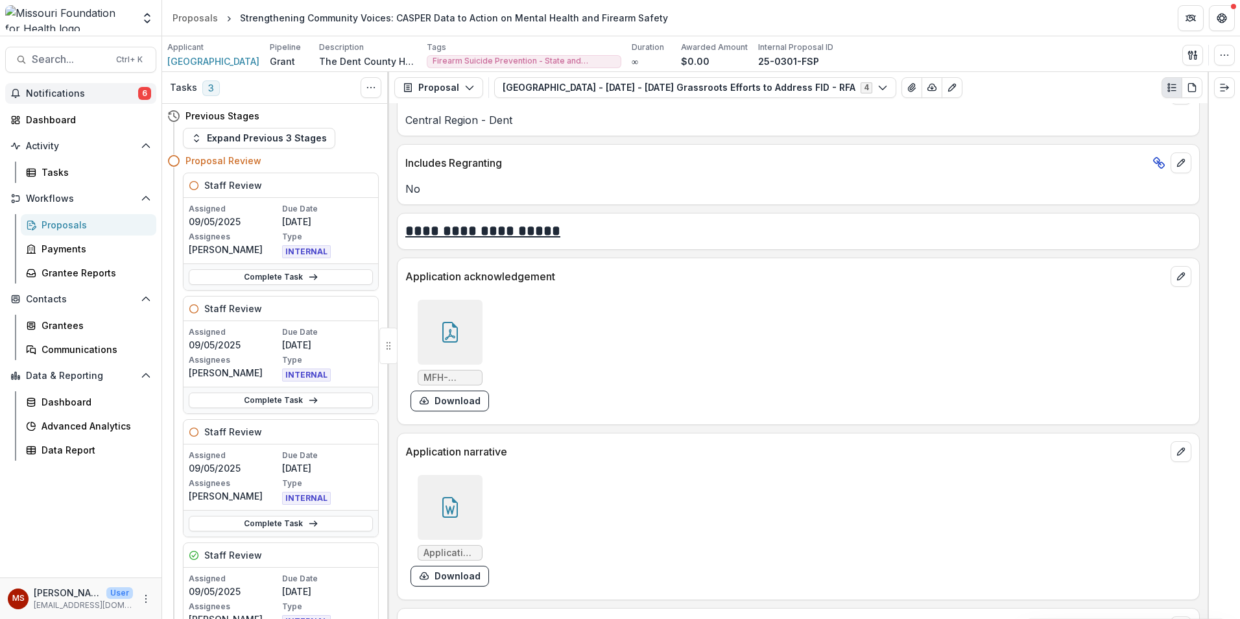
click at [95, 87] on button "Notifications 6" at bounding box center [80, 93] width 151 height 21
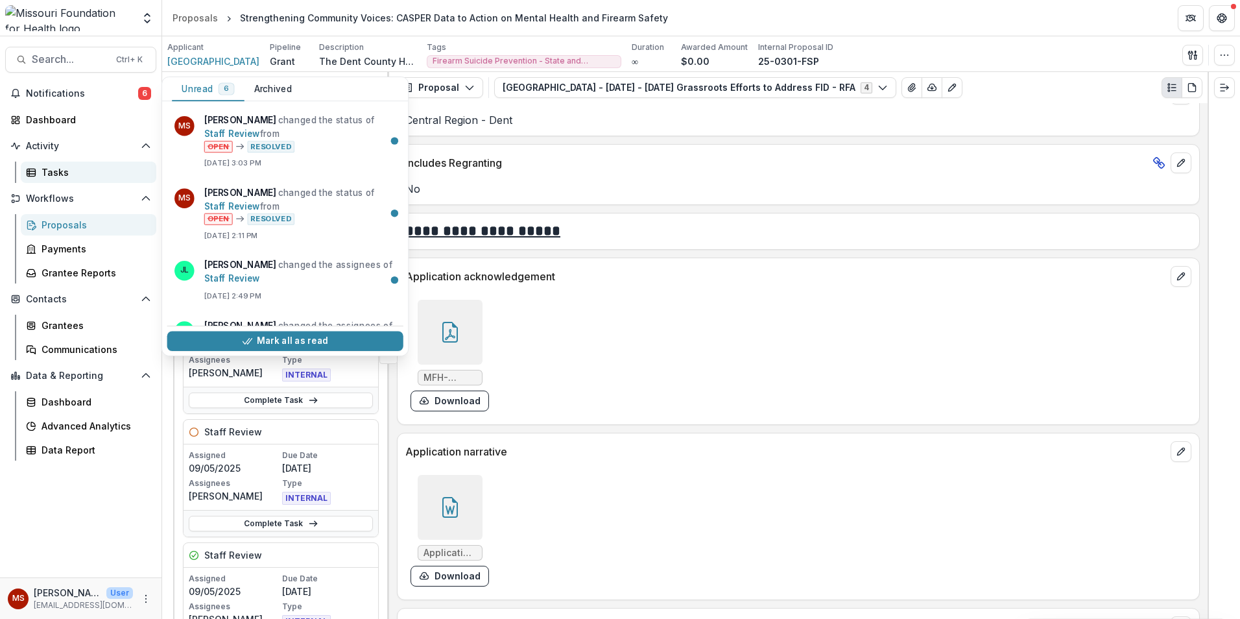
click at [94, 166] on div "Tasks" at bounding box center [94, 172] width 104 height 14
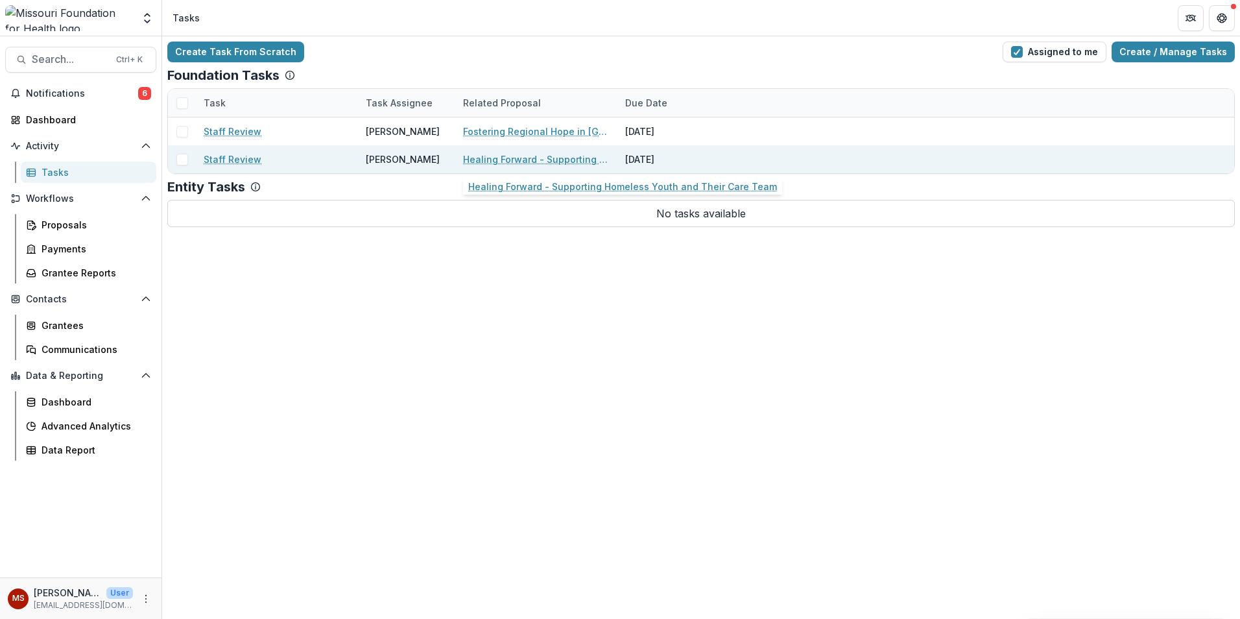
click at [555, 165] on link "Healing Forward - Supporting Homeless Youth and Their Care Team" at bounding box center [536, 159] width 147 height 14
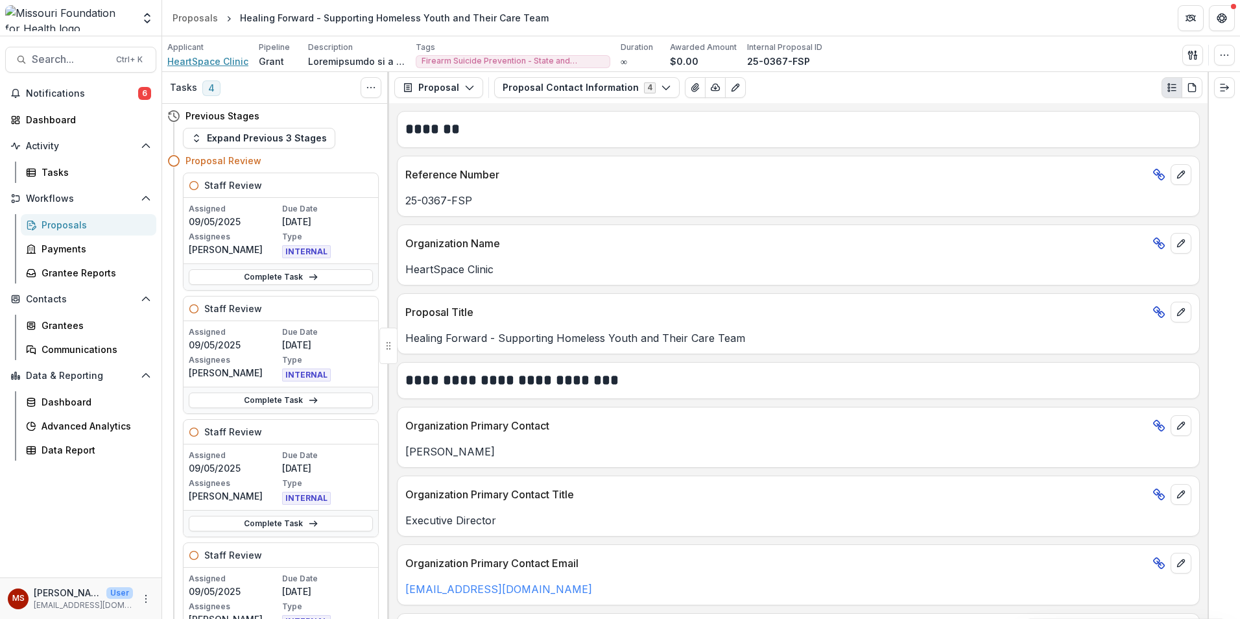
click at [231, 65] on span "HeartSpace Clinic" at bounding box center [207, 61] width 81 height 14
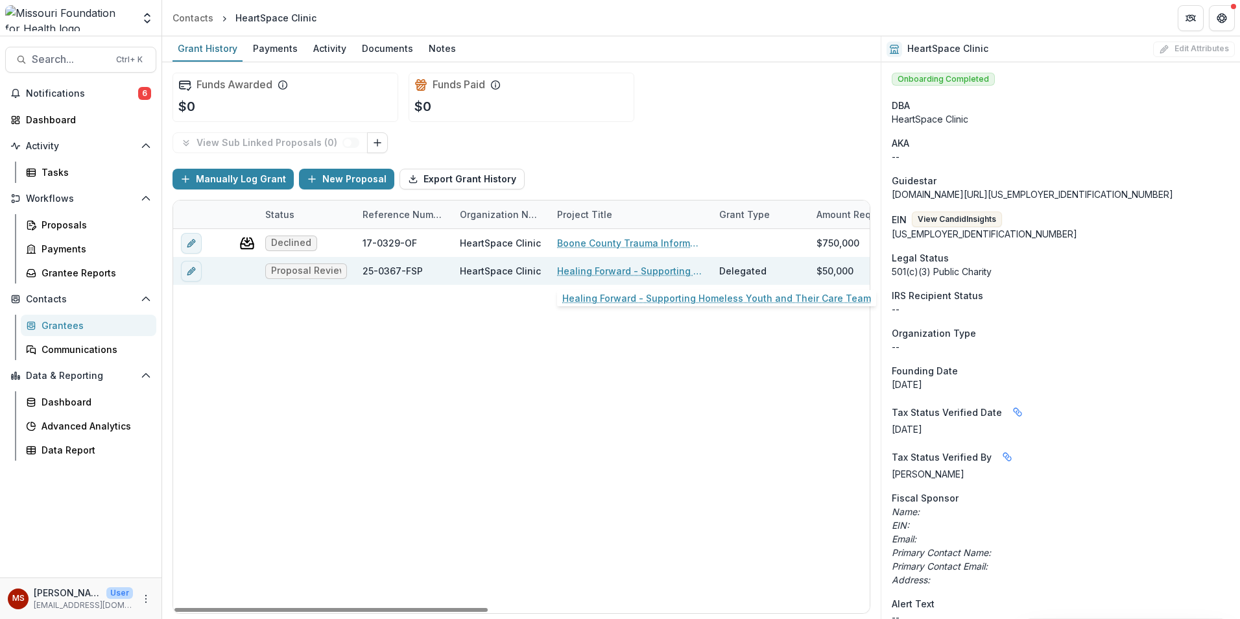
click at [595, 274] on link "Healing Forward - Supporting Homeless Youth and Their Care Team" at bounding box center [630, 271] width 147 height 14
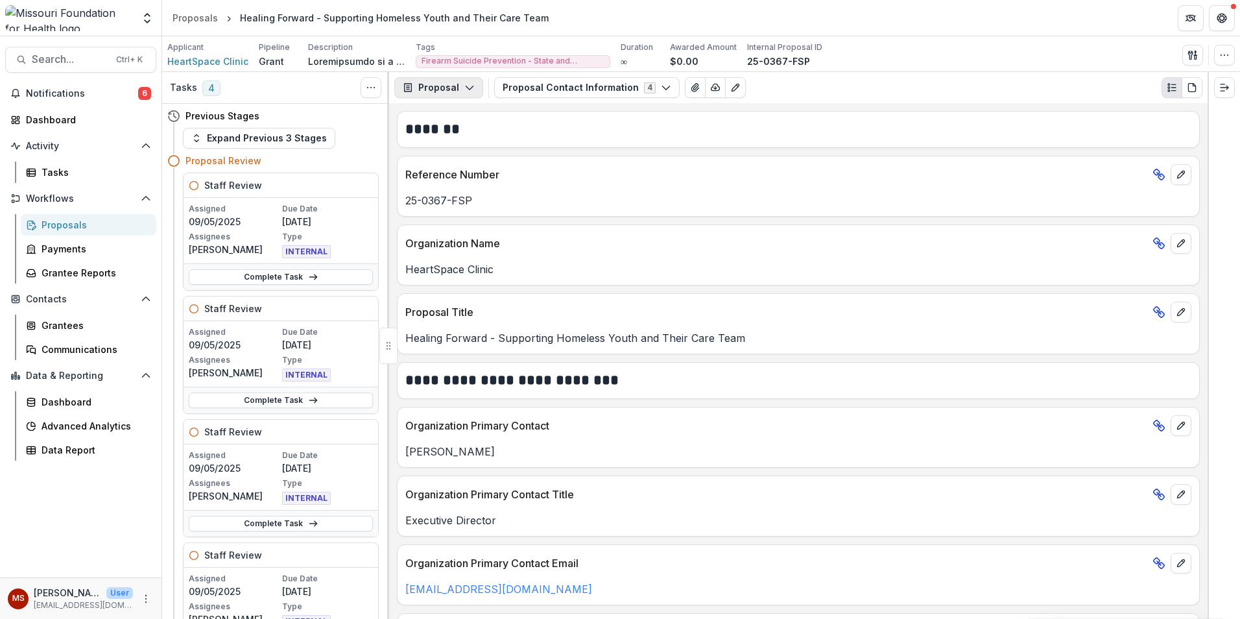
click at [464, 92] on icon "button" at bounding box center [469, 87] width 10 height 10
click at [551, 89] on button "Proposal Contact Information 4" at bounding box center [587, 87] width 186 height 21
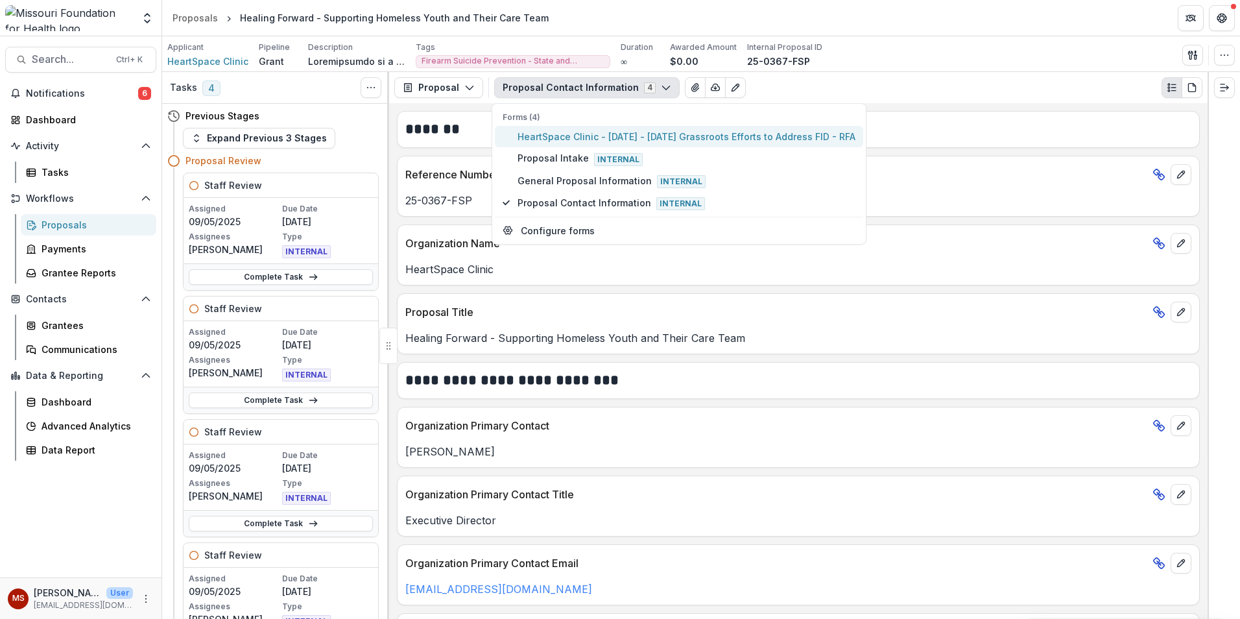
click at [713, 136] on span "HeartSpace Clinic - [DATE] - [DATE] Grassroots Efforts to Address FID - RFA" at bounding box center [687, 137] width 338 height 14
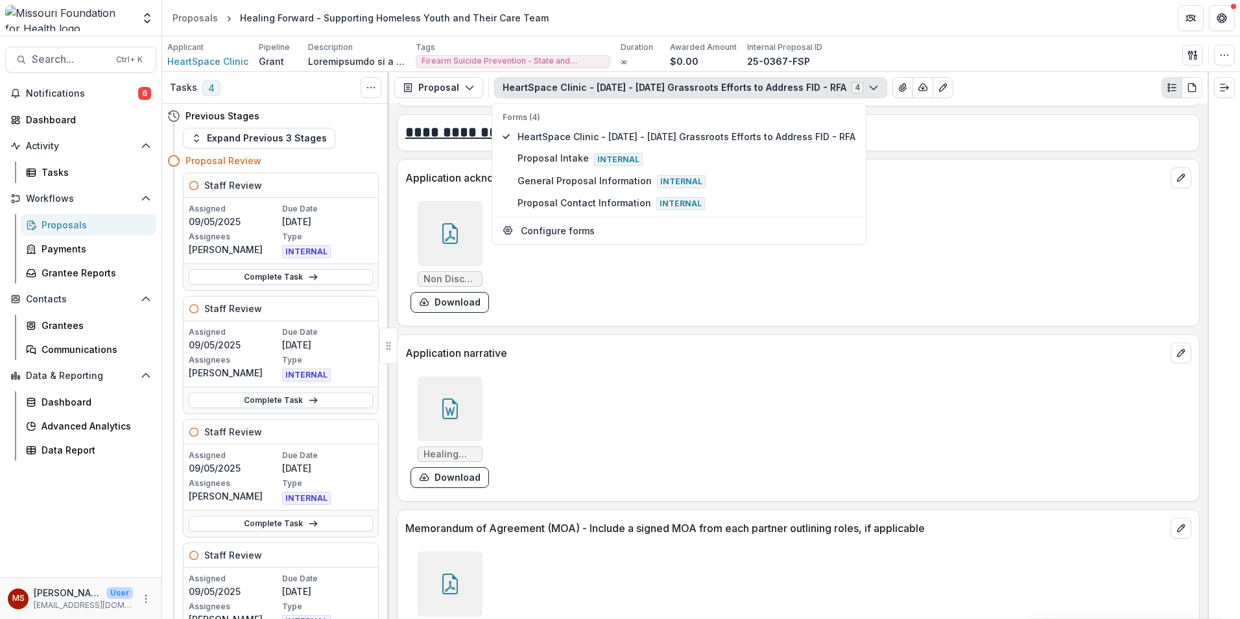
scroll to position [4151, 0]
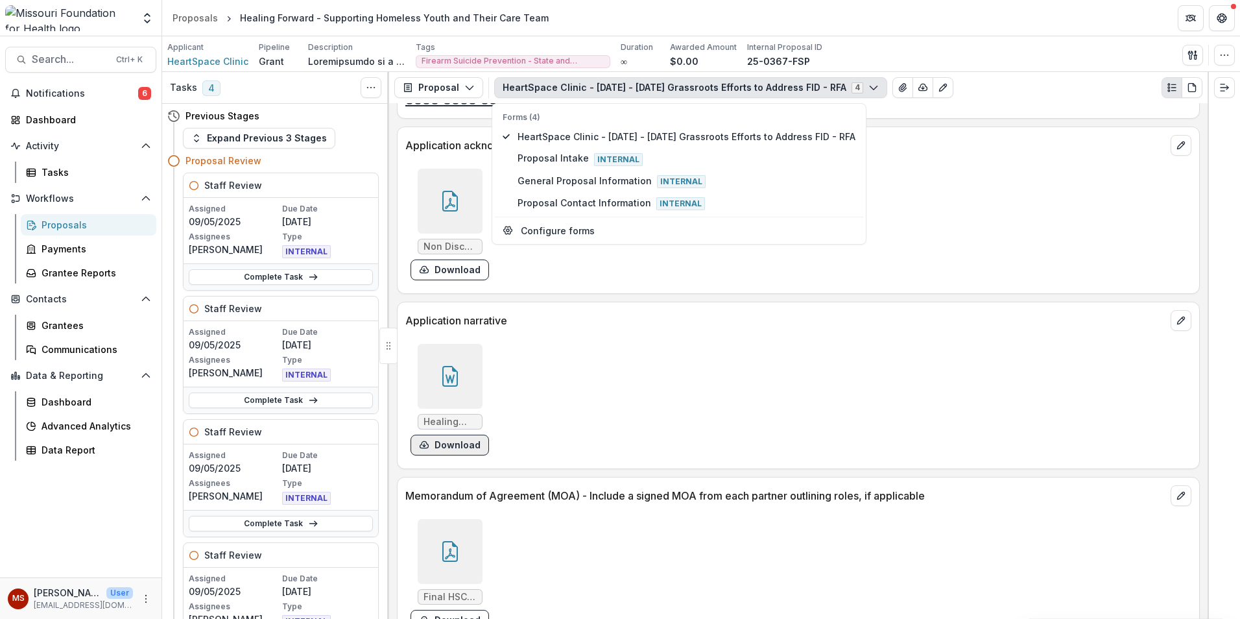
click at [460, 447] on button "Download" at bounding box center [450, 445] width 78 height 21
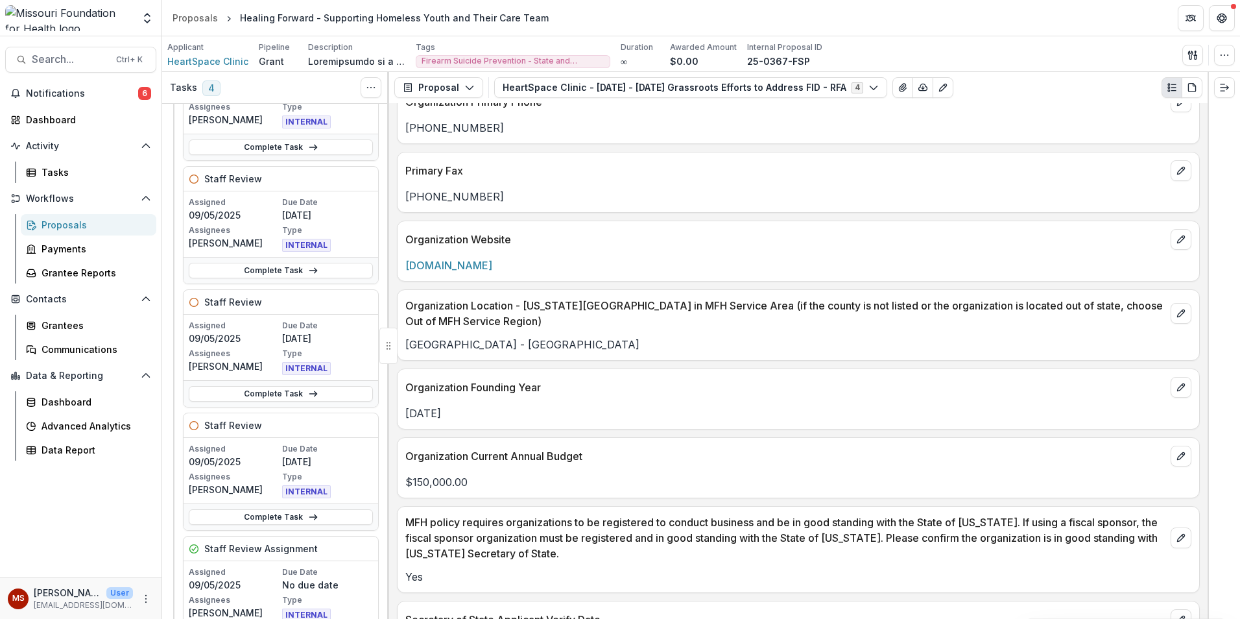
scroll to position [195, 0]
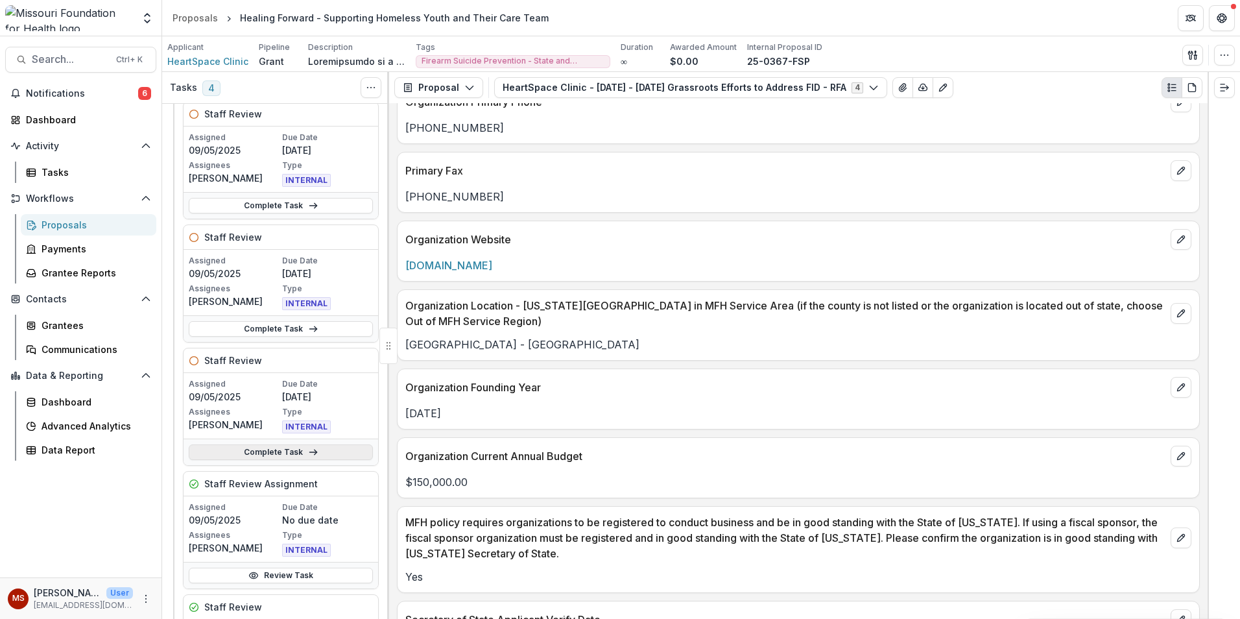
click at [265, 455] on link "Complete Task" at bounding box center [281, 452] width 184 height 16
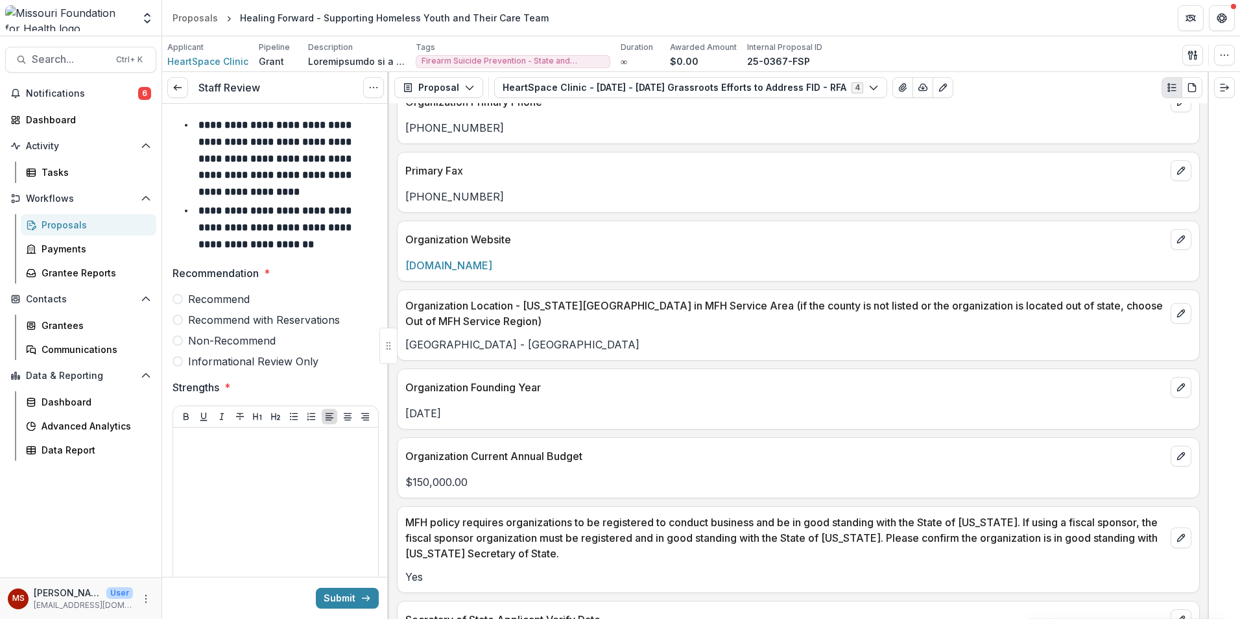
click at [212, 298] on span "Recommend" at bounding box center [219, 299] width 62 height 16
click at [198, 472] on div at bounding box center [275, 530] width 195 height 195
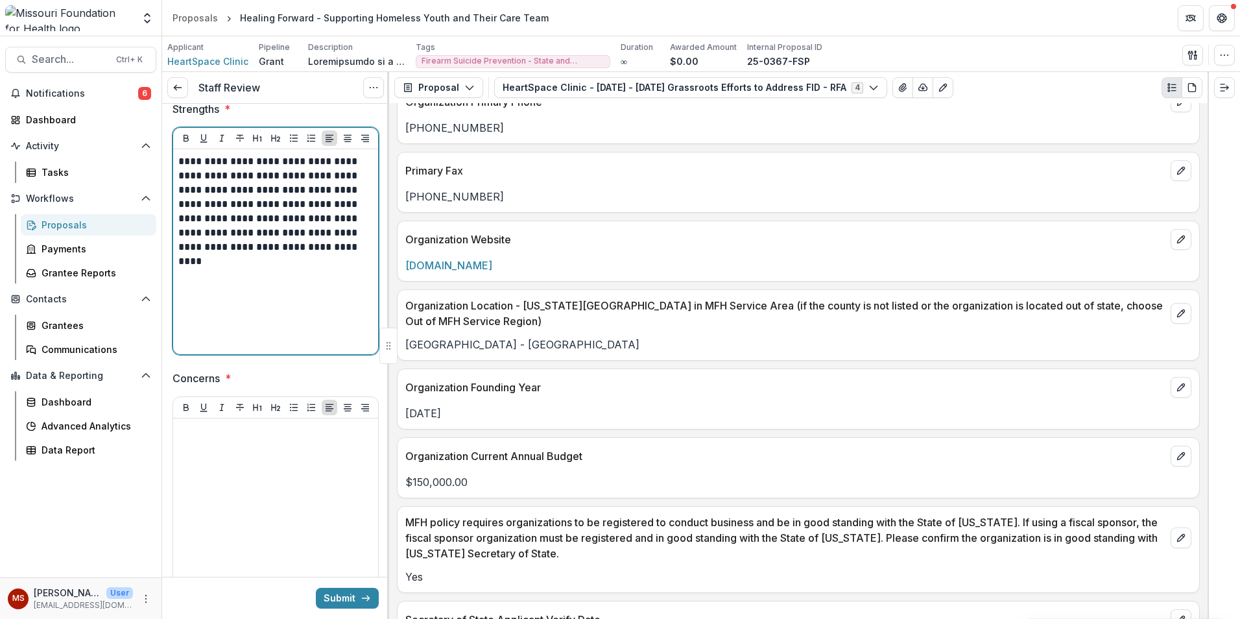
scroll to position [389, 0]
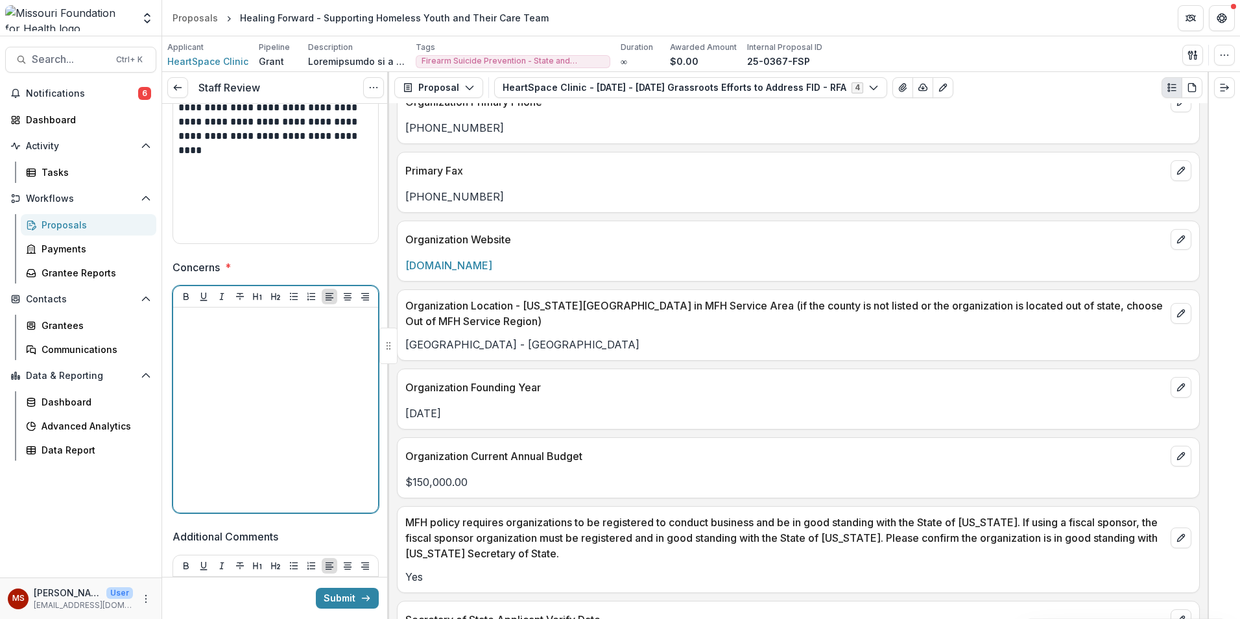
click at [276, 393] on div at bounding box center [275, 410] width 195 height 195
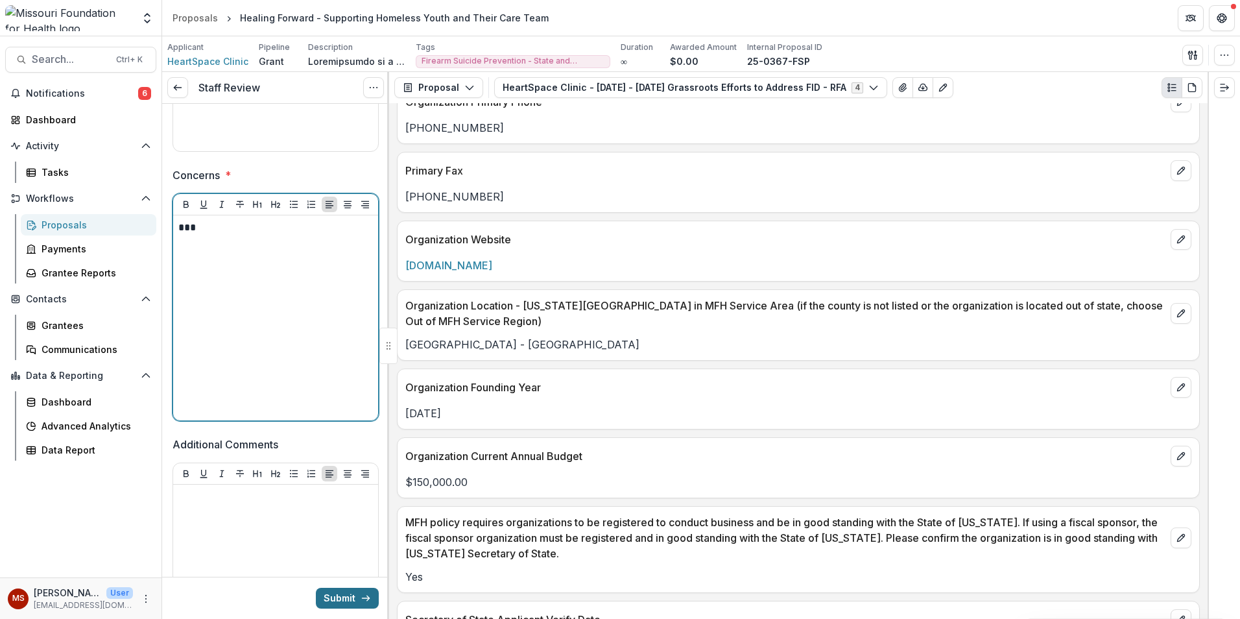
scroll to position [641, 0]
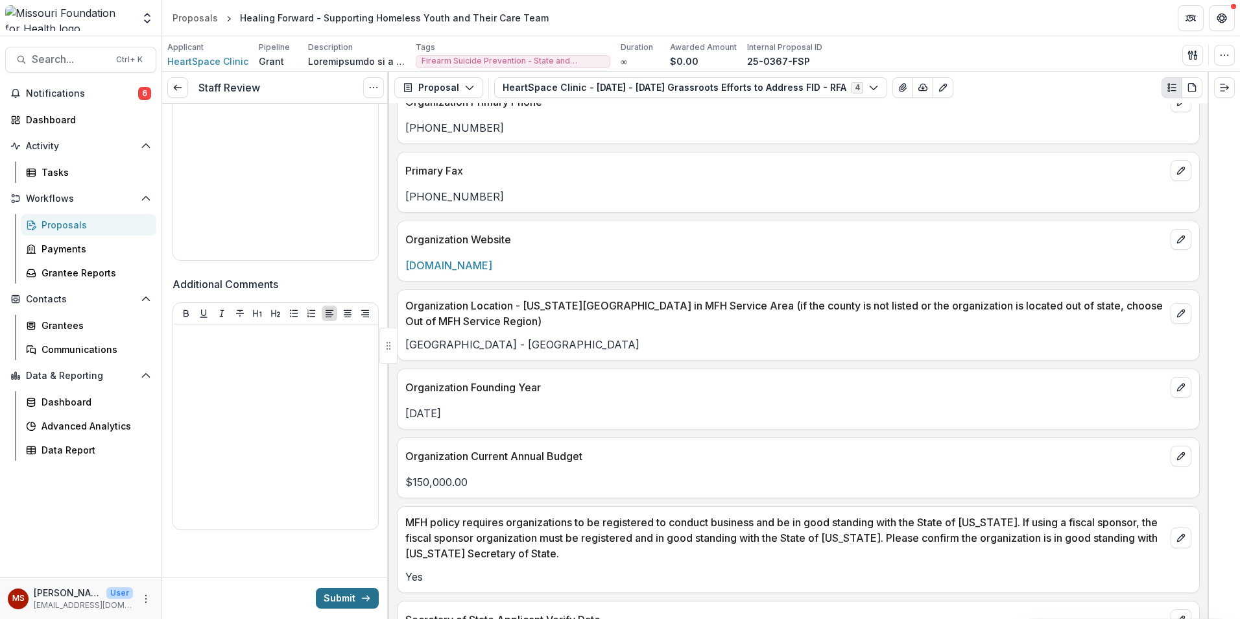
click at [339, 600] on button "Submit" at bounding box center [347, 598] width 63 height 21
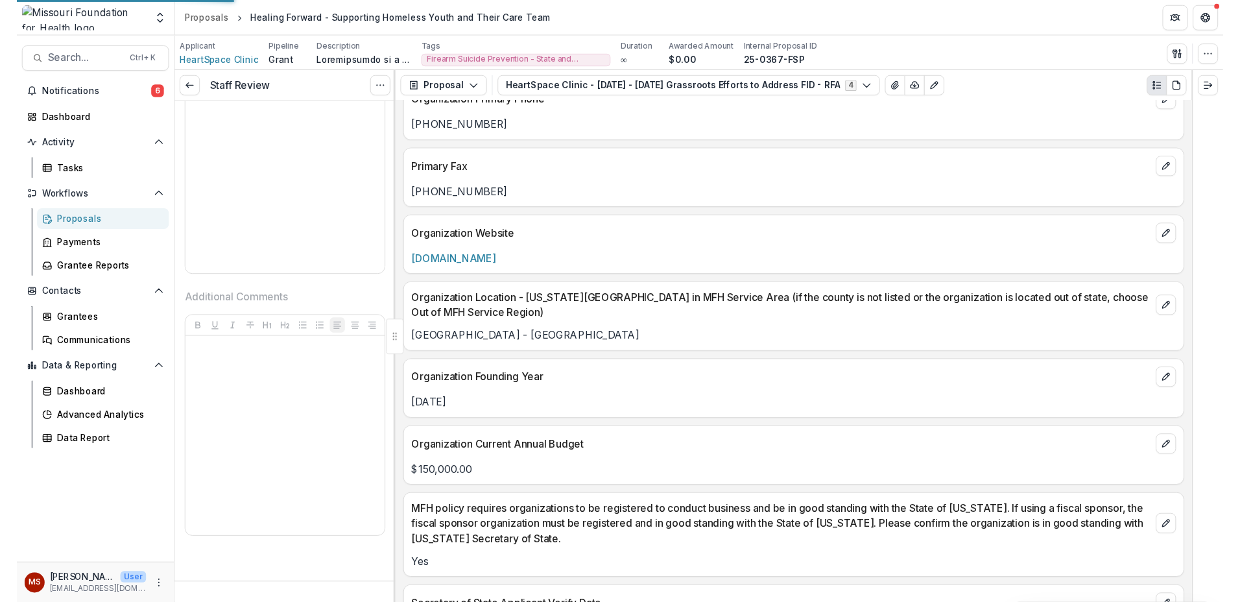
scroll to position [621, 0]
